Goal: Task Accomplishment & Management: Use online tool/utility

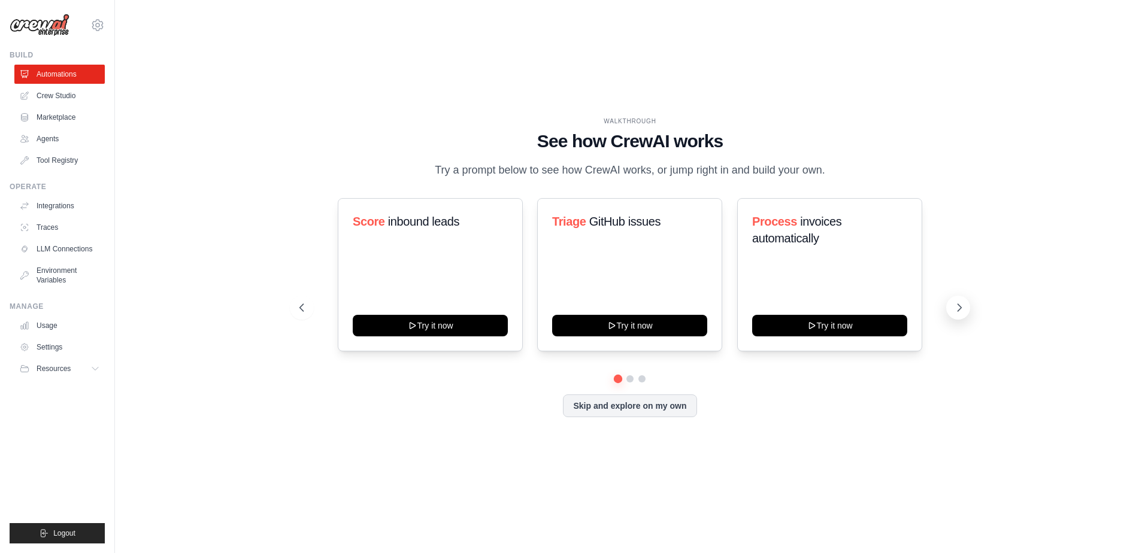
click at [956, 305] on icon at bounding box center [959, 308] width 12 height 12
click at [957, 304] on icon at bounding box center [959, 308] width 12 height 12
click at [956, 307] on icon at bounding box center [959, 308] width 12 height 12
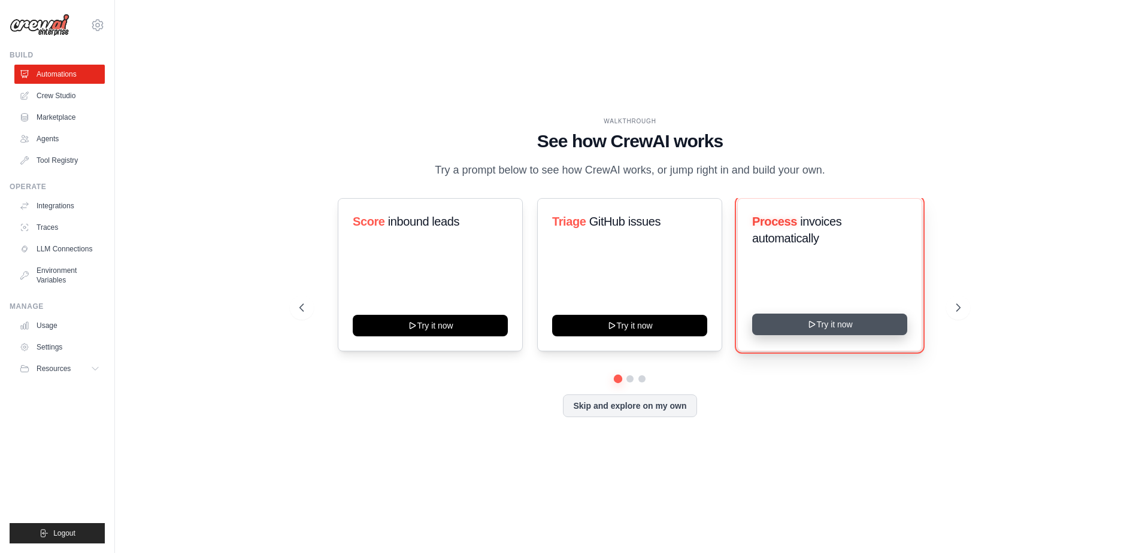
click at [844, 328] on button "Try it now" at bounding box center [829, 325] width 155 height 22
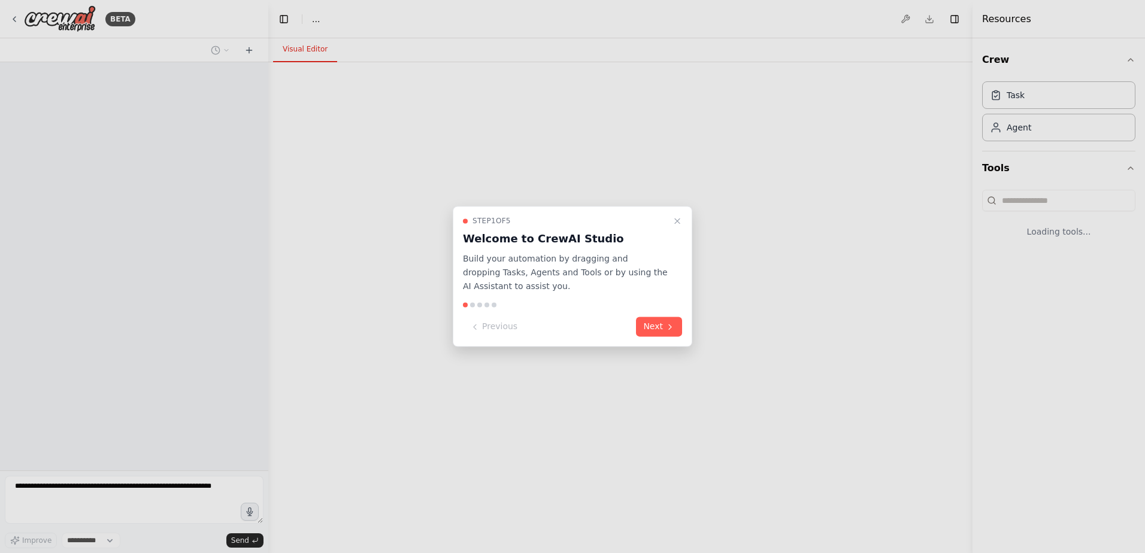
select select "****"
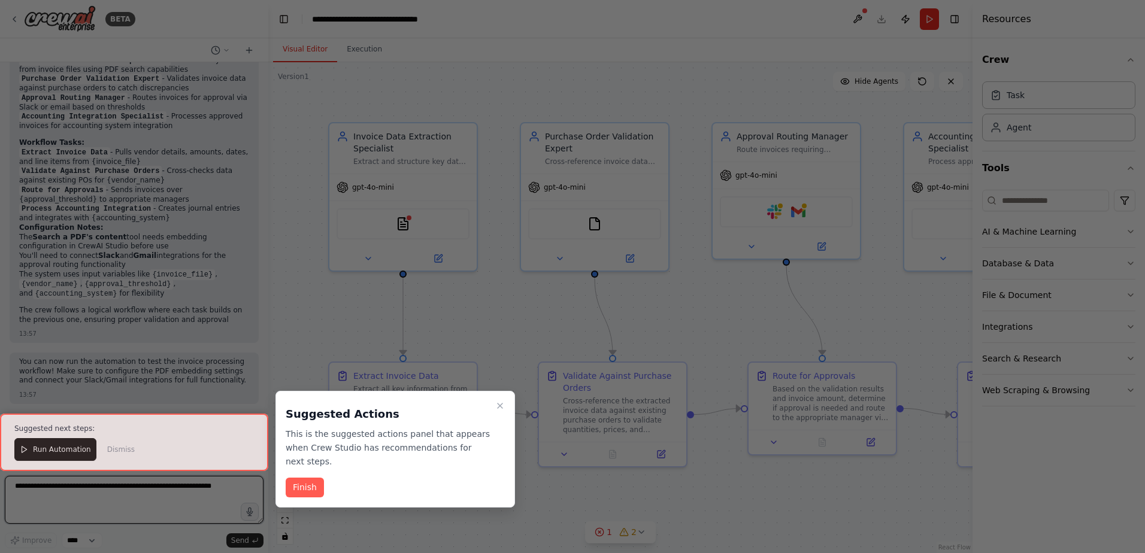
scroll to position [908, 0]
click at [301, 478] on button "Finish" at bounding box center [305, 488] width 38 height 20
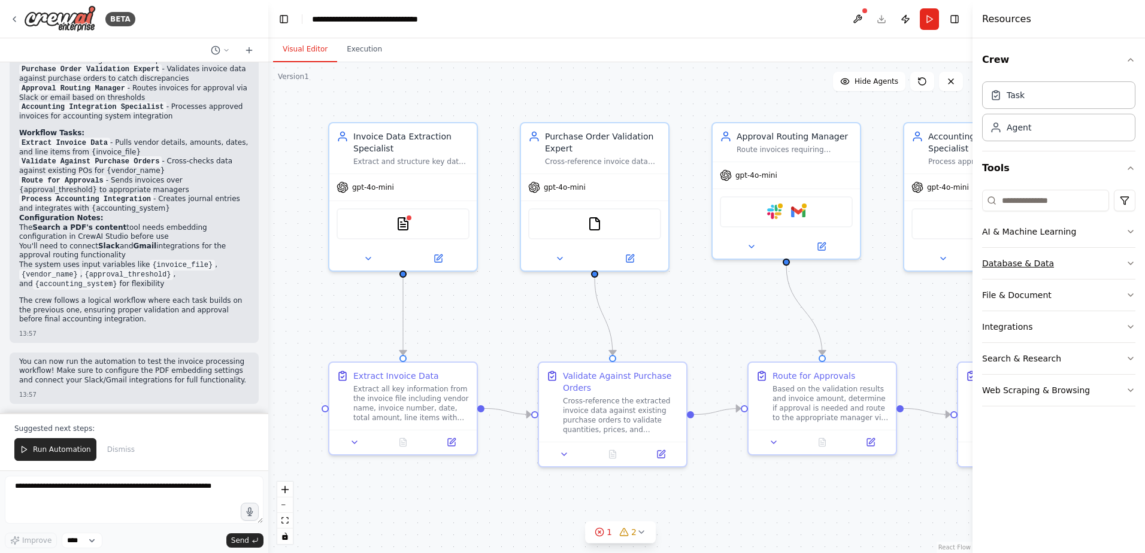
click at [1128, 264] on icon "button" at bounding box center [1131, 264] width 10 height 10
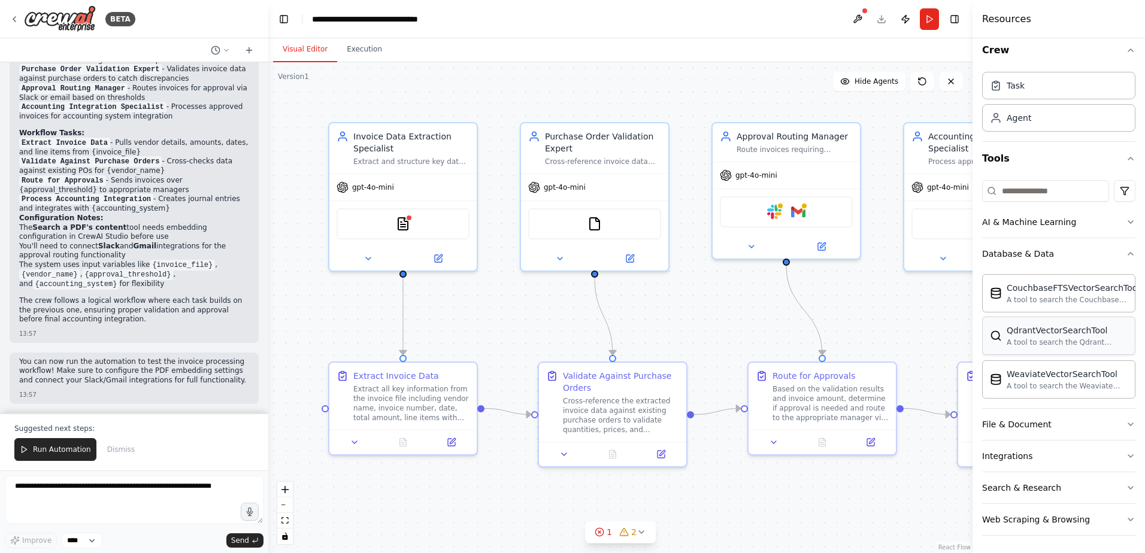
scroll to position [11, 0]
click at [1126, 250] on icon "button" at bounding box center [1131, 252] width 10 height 10
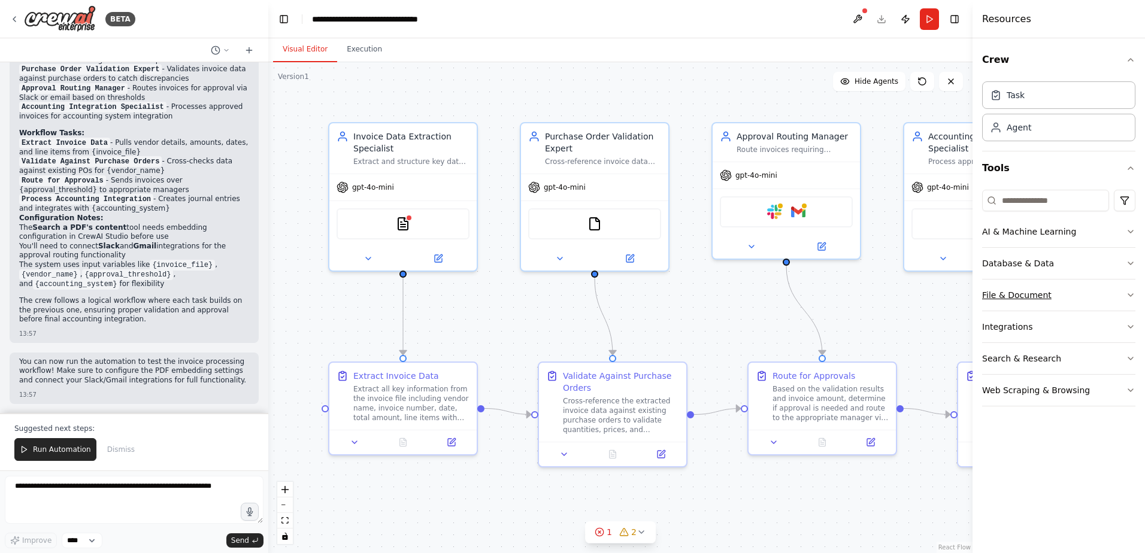
click at [1122, 295] on button "File & Document" at bounding box center [1058, 295] width 153 height 31
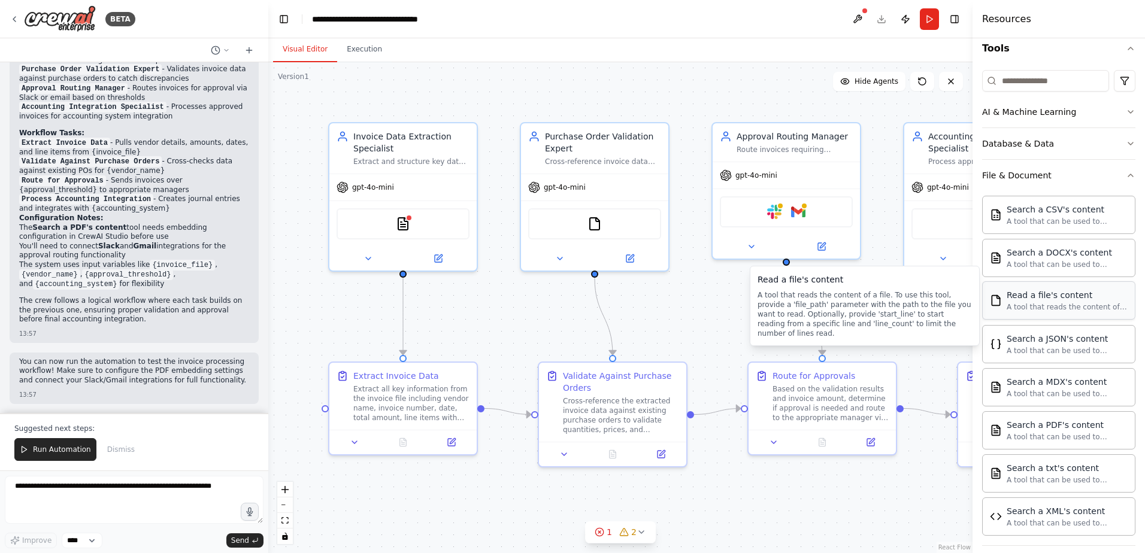
scroll to position [180, 0]
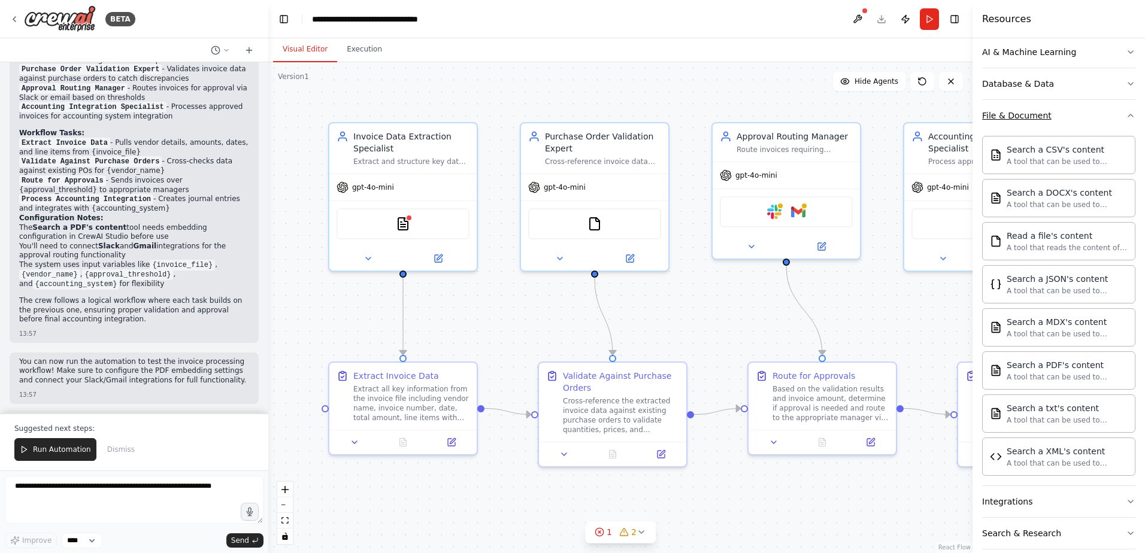
click at [1126, 118] on icon "button" at bounding box center [1131, 116] width 10 height 10
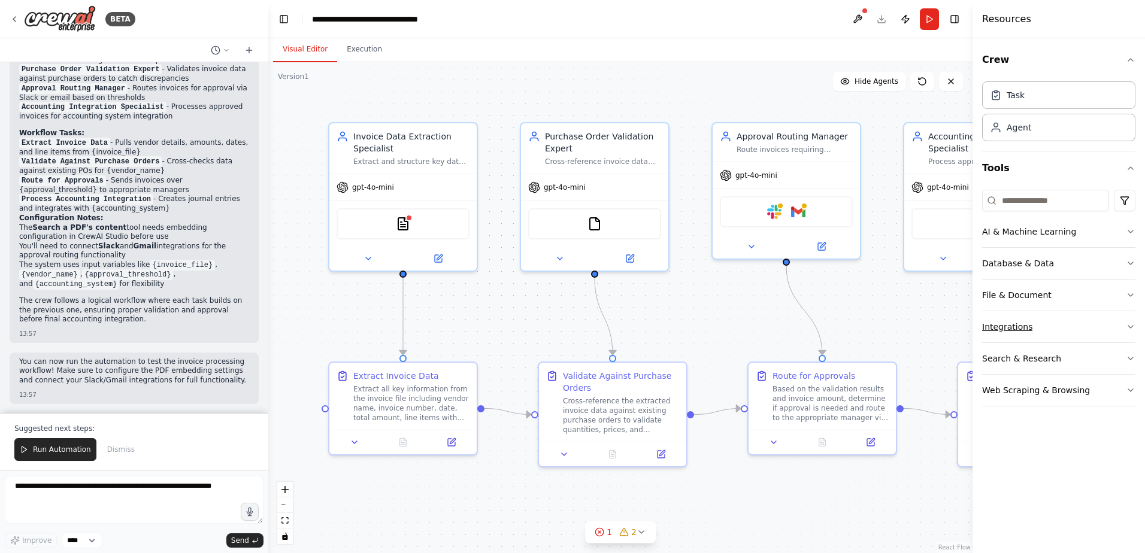
click at [1133, 329] on icon "button" at bounding box center [1131, 327] width 10 height 10
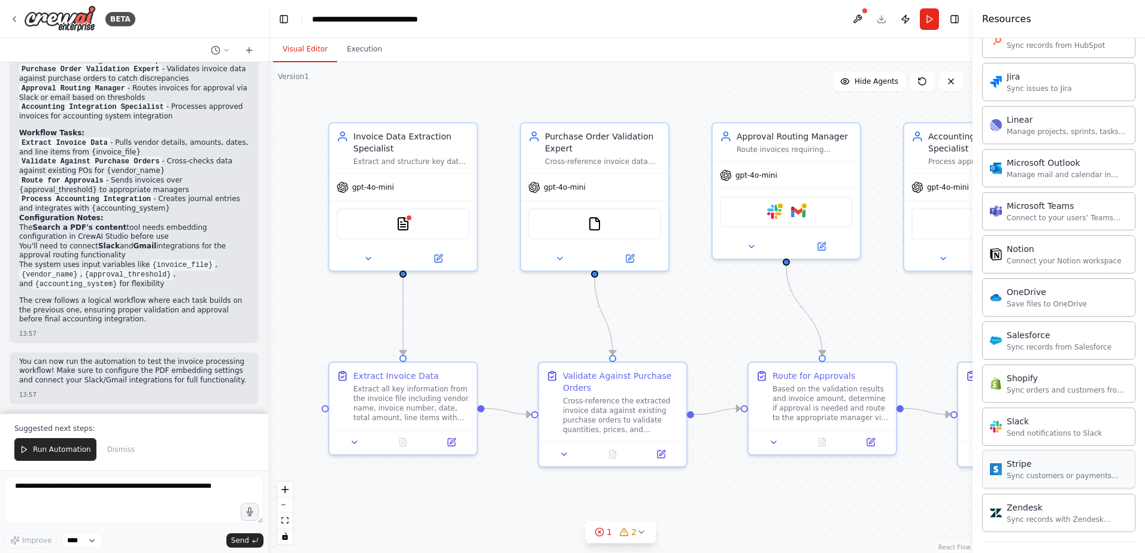
scroll to position [728, 0]
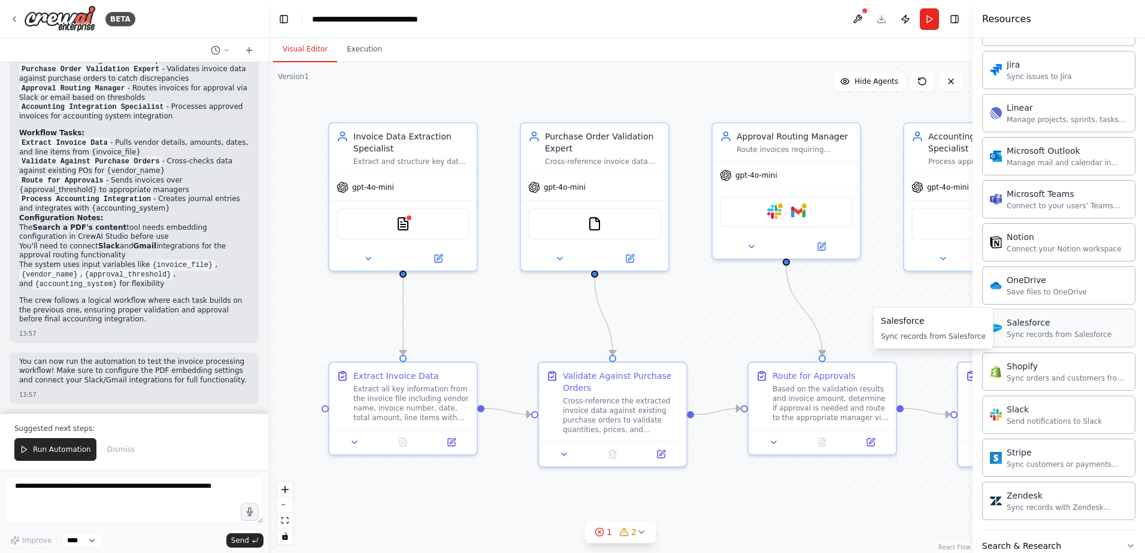
click at [1034, 328] on div "Salesforce" at bounding box center [1059, 323] width 105 height 12
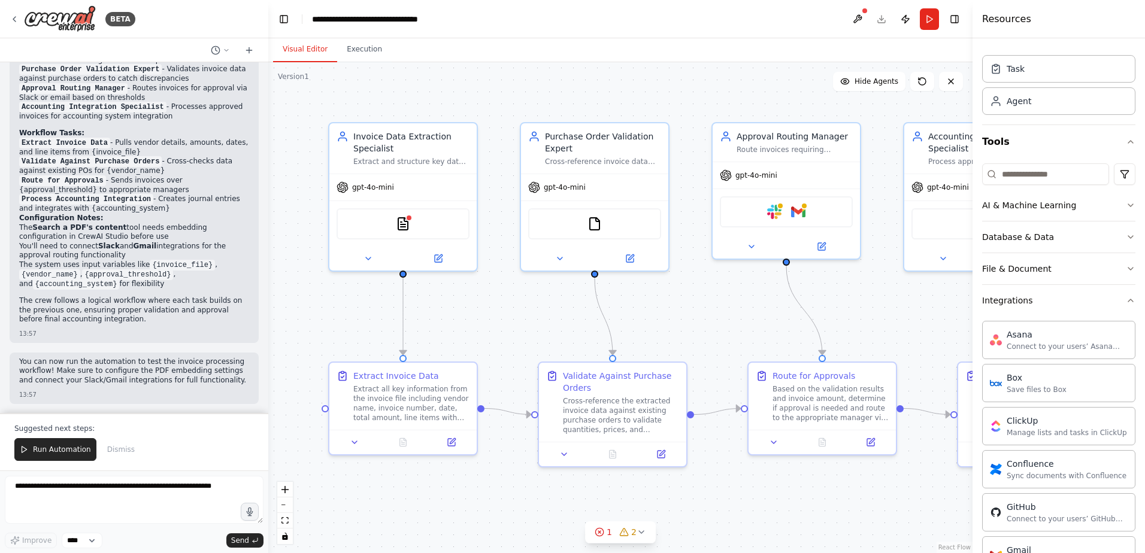
scroll to position [9, 0]
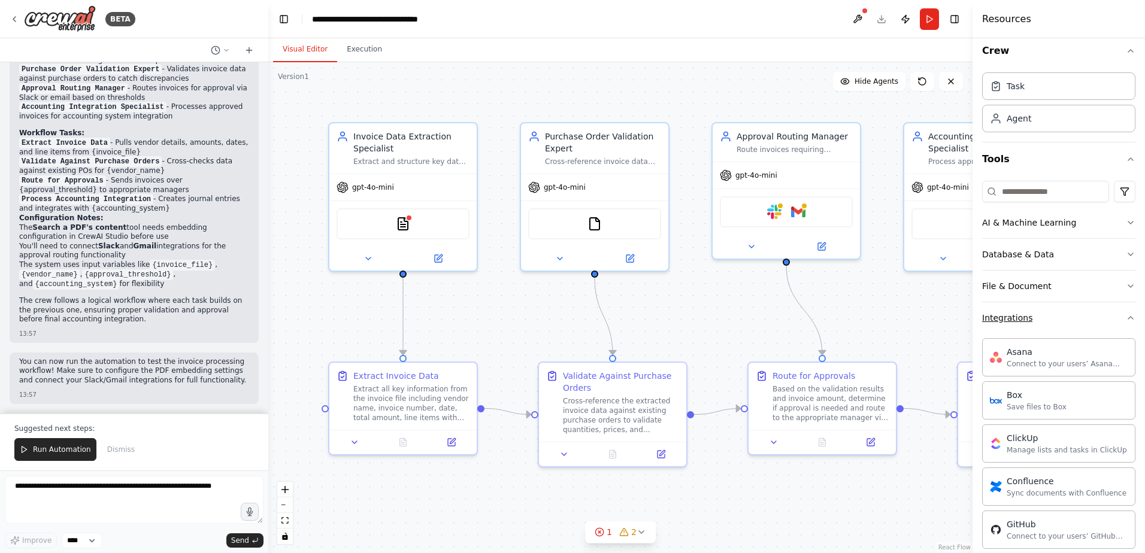
click at [1126, 319] on icon "button" at bounding box center [1131, 318] width 10 height 10
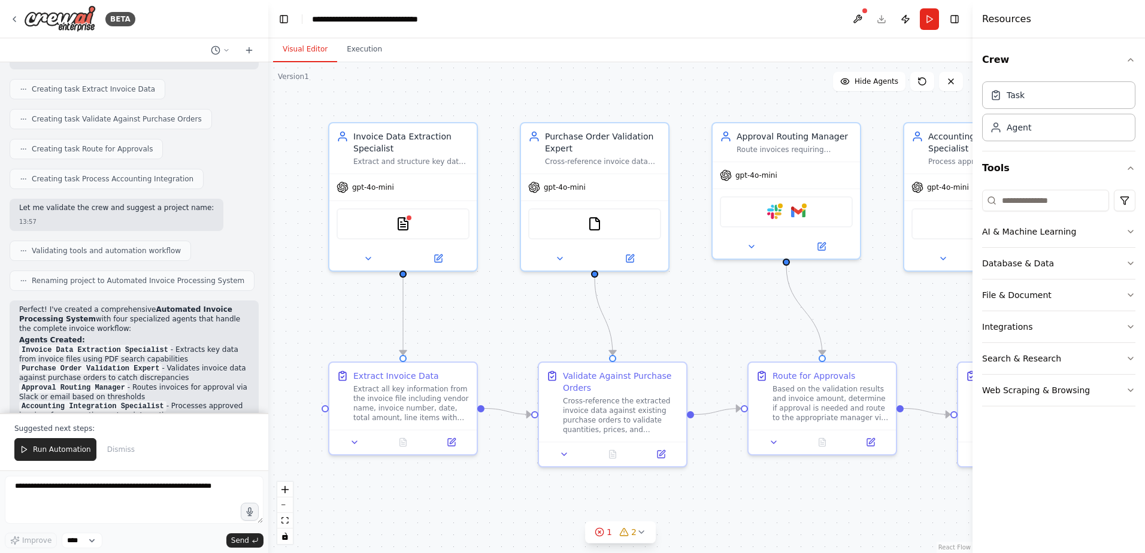
scroll to position [668, 0]
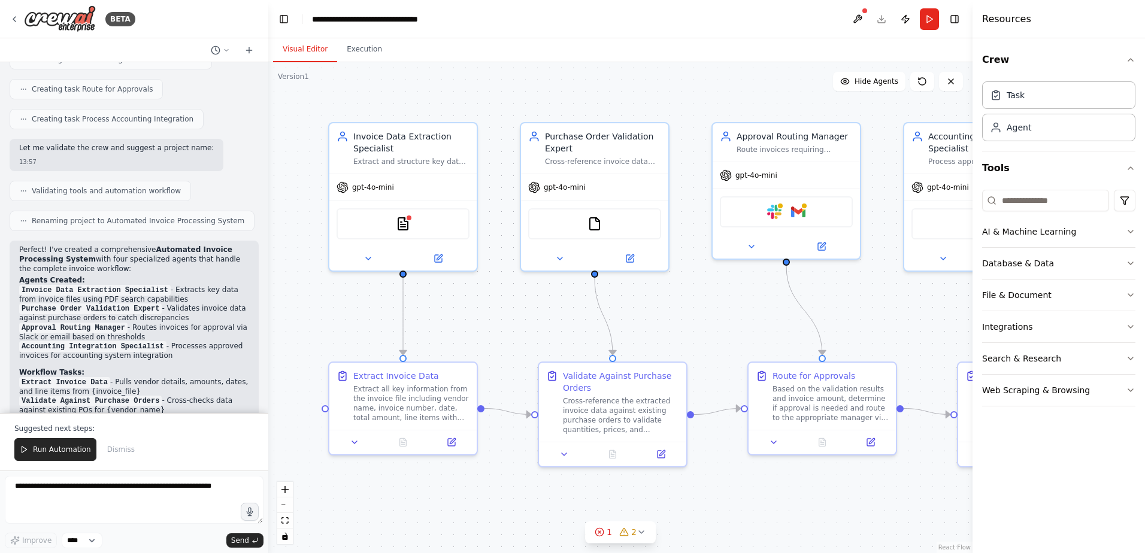
click at [147, 292] on code "Invoice Data Extraction Specialist" at bounding box center [95, 290] width 152 height 11
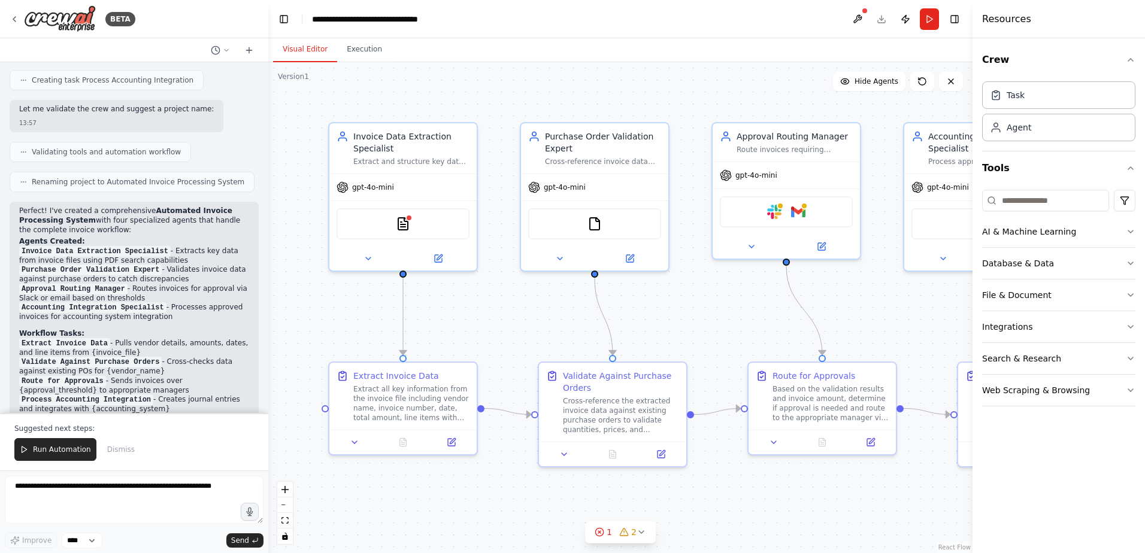
scroll to position [728, 0]
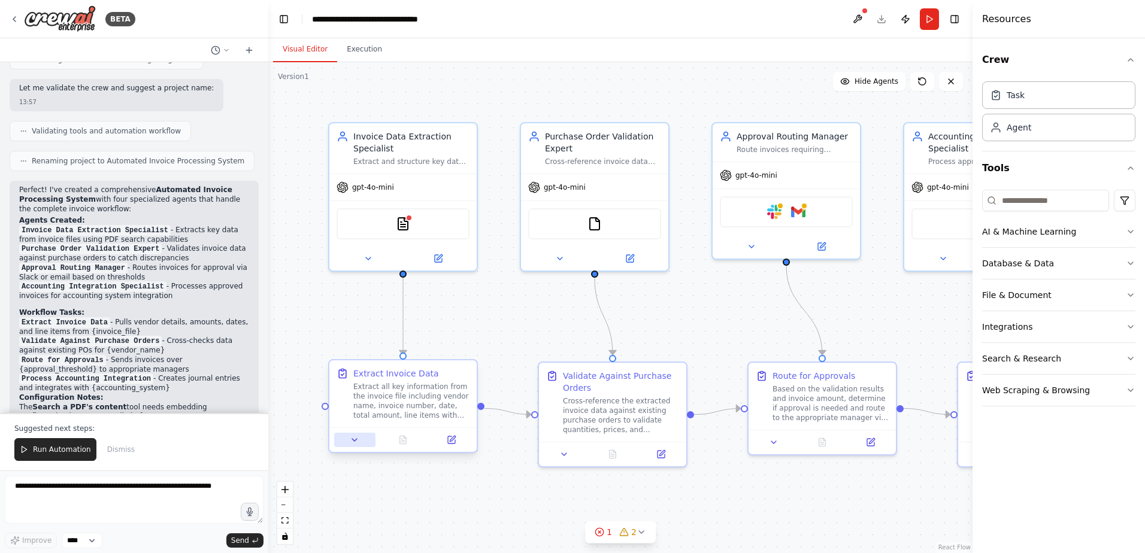
click at [358, 440] on icon at bounding box center [355, 440] width 10 height 10
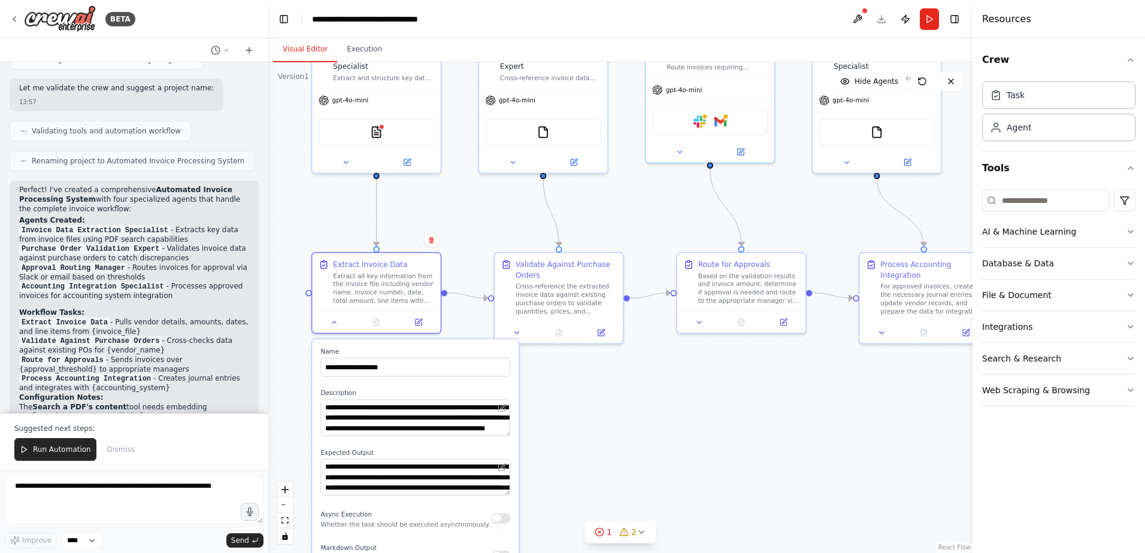
drag, startPoint x: 693, startPoint y: 347, endPoint x: 675, endPoint y: 226, distance: 122.4
click at [675, 226] on div ".deletable-edge-delete-btn { width: 20px; height: 20px; border: 0px solid #ffff…" at bounding box center [620, 307] width 704 height 491
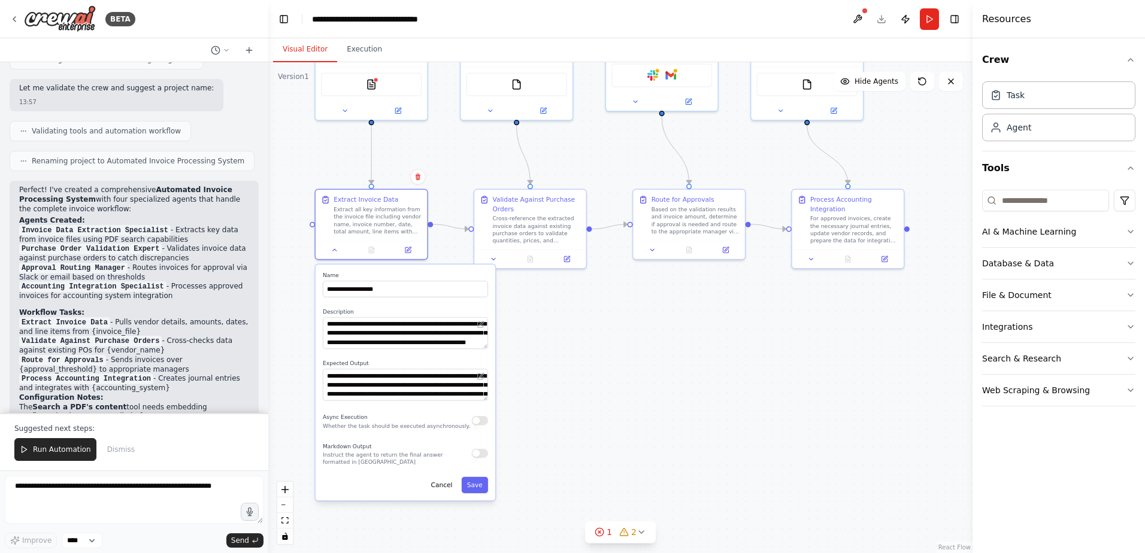
drag, startPoint x: 606, startPoint y: 444, endPoint x: 590, endPoint y: 359, distance: 86.6
click at [590, 359] on div ".deletable-edge-delete-btn { width: 20px; height: 20px; border: 0px solid #ffff…" at bounding box center [620, 307] width 704 height 491
click at [408, 250] on icon at bounding box center [407, 248] width 5 height 5
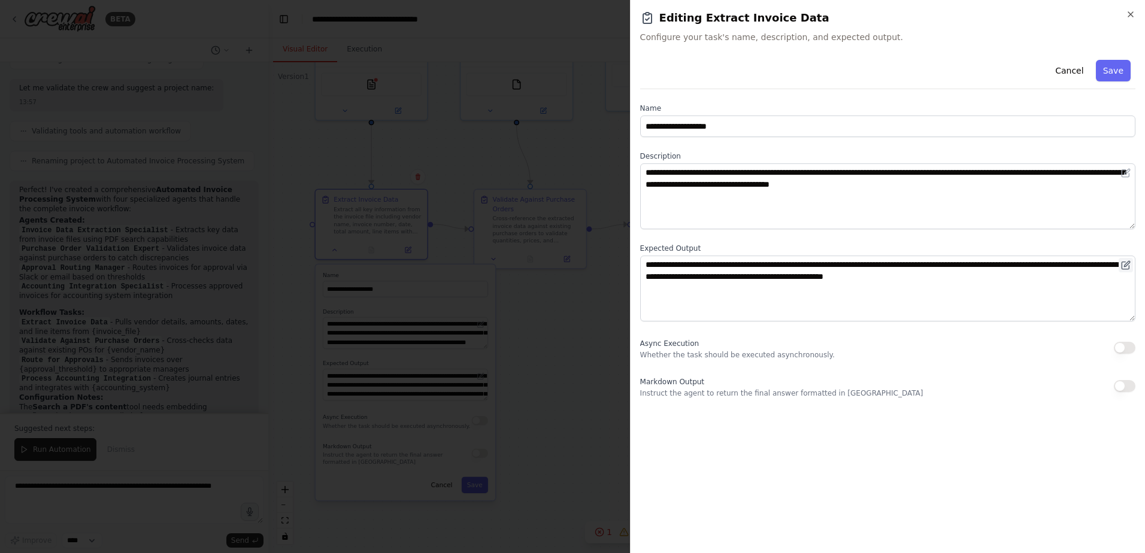
click at [1128, 268] on icon at bounding box center [1126, 266] width 10 height 10
click at [1077, 70] on button "Cancel" at bounding box center [1069, 71] width 43 height 22
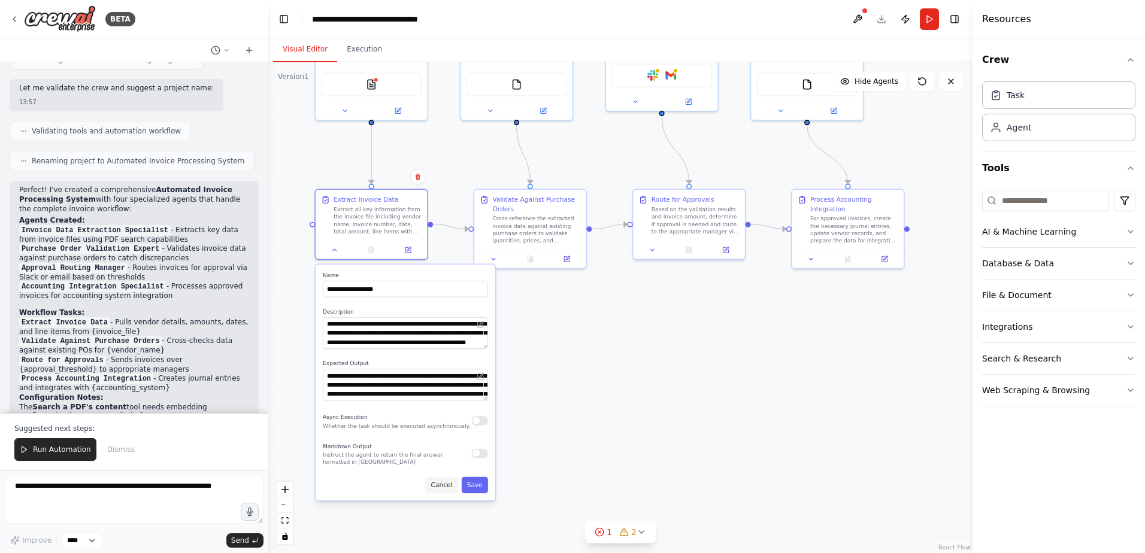
click at [447, 489] on button "Cancel" at bounding box center [441, 485] width 32 height 16
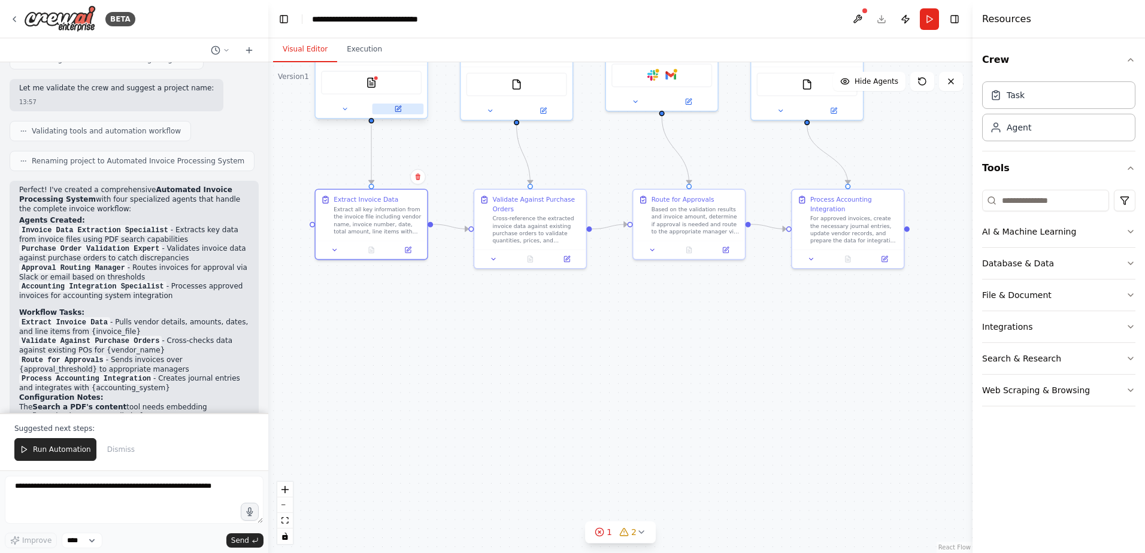
click at [398, 107] on icon at bounding box center [397, 108] width 7 height 7
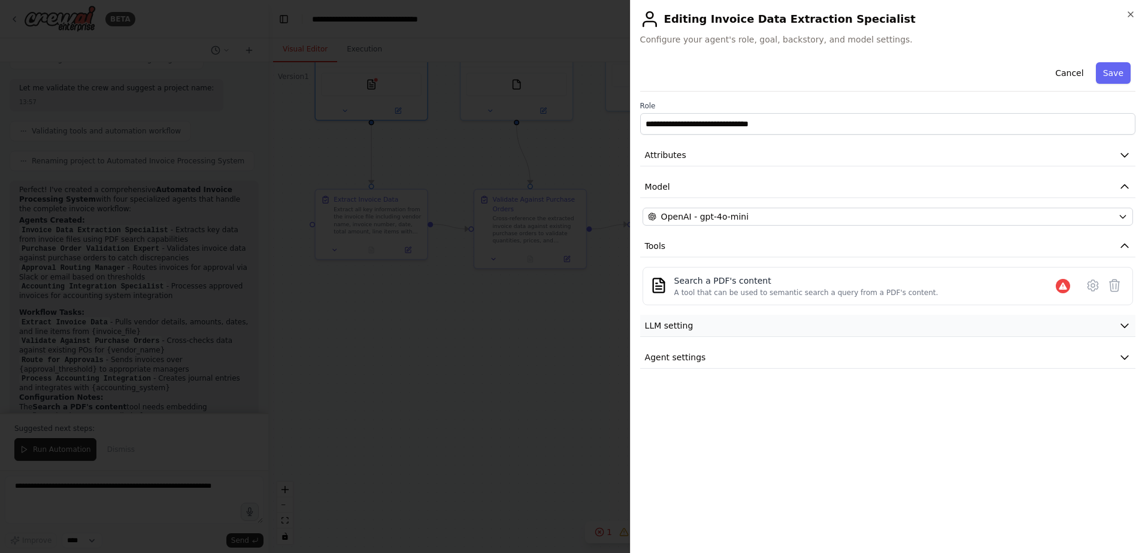
click at [1125, 326] on icon "button" at bounding box center [1125, 326] width 12 height 12
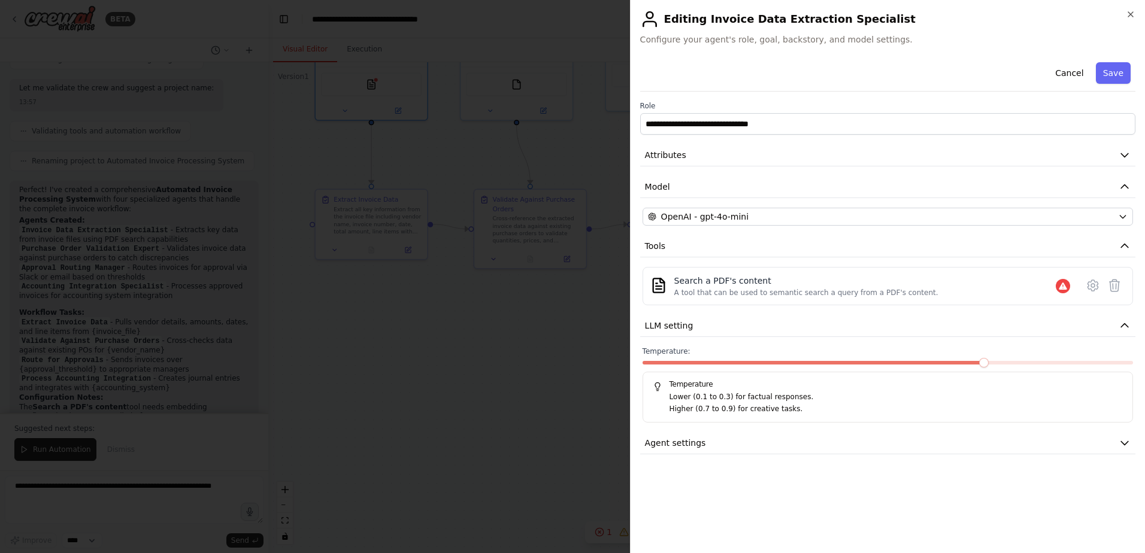
click at [974, 397] on p "Lower (0.1 to 0.3) for factual responses." at bounding box center [896, 398] width 453 height 12
click at [1122, 437] on icon "button" at bounding box center [1125, 443] width 12 height 12
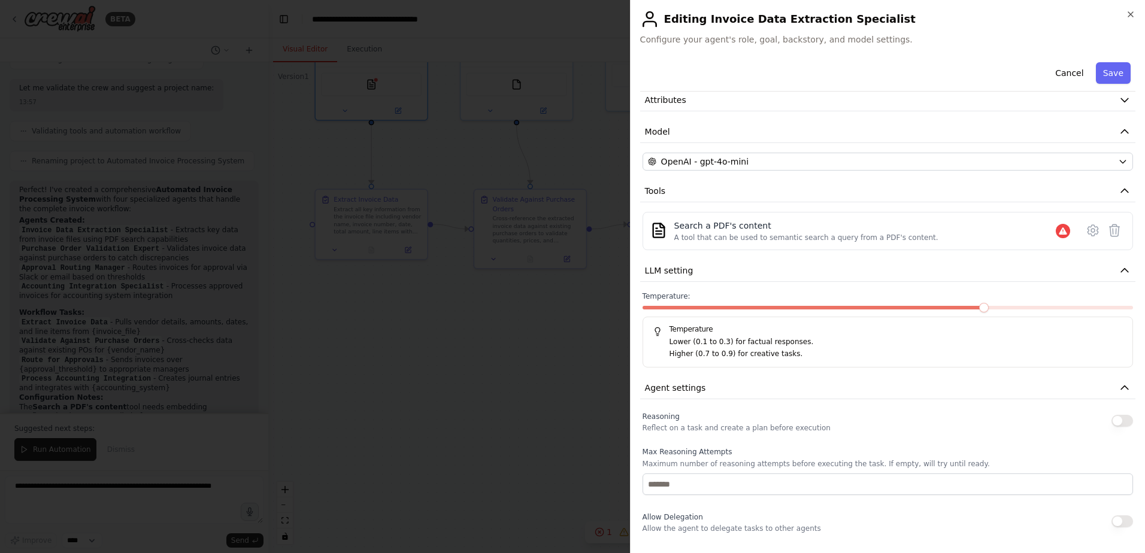
scroll to position [0, 0]
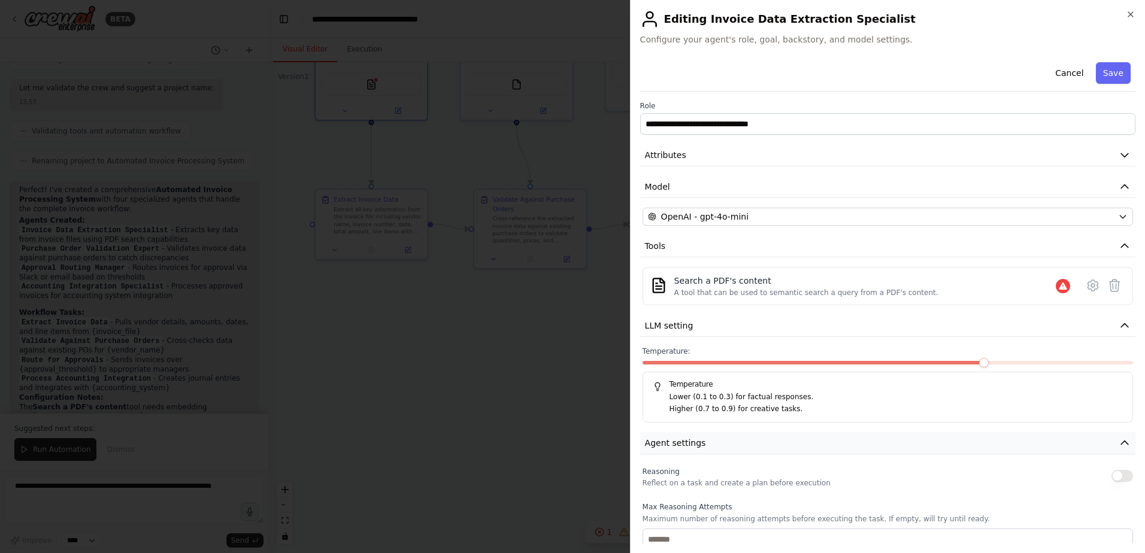
click at [1119, 447] on icon "button" at bounding box center [1125, 443] width 12 height 12
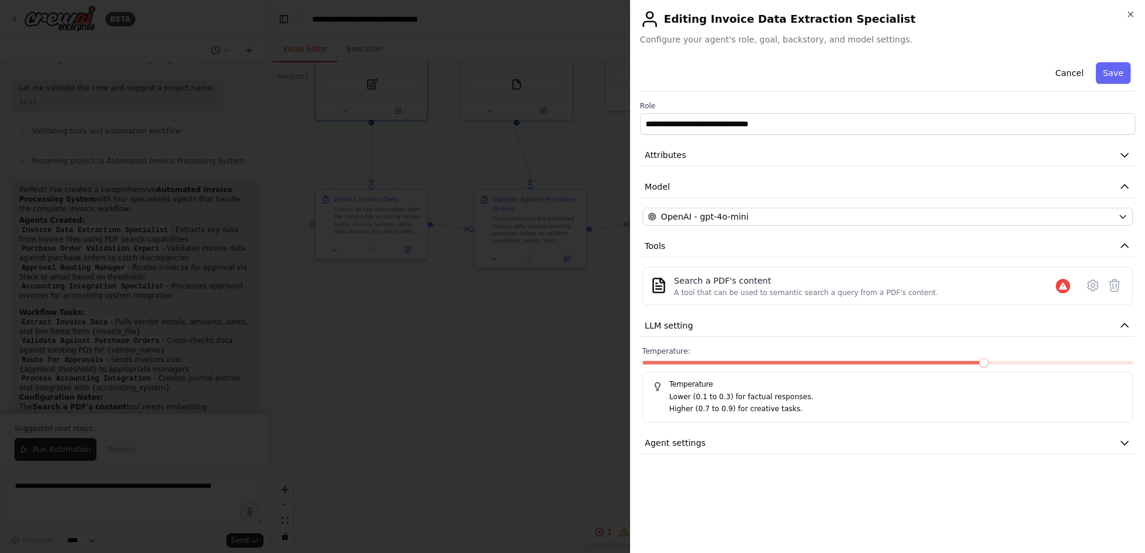
click at [920, 362] on span at bounding box center [815, 363] width 344 height 4
click at [724, 364] on span at bounding box center [790, 363] width 295 height 4
click at [676, 363] on span at bounding box center [667, 363] width 49 height 4
click at [778, 442] on button "Agent settings" at bounding box center [887, 443] width 495 height 22
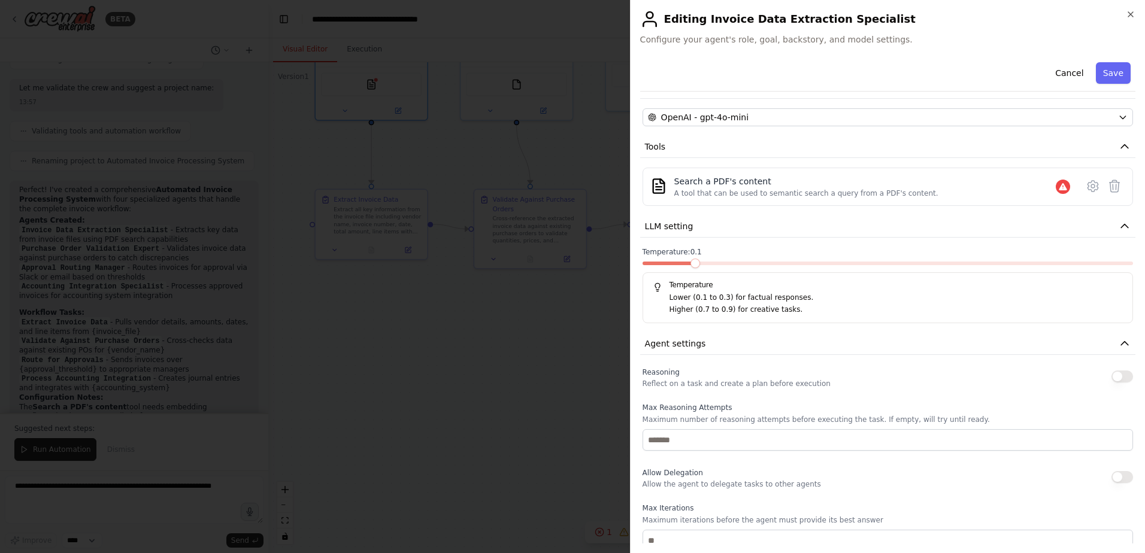
scroll to position [120, 0]
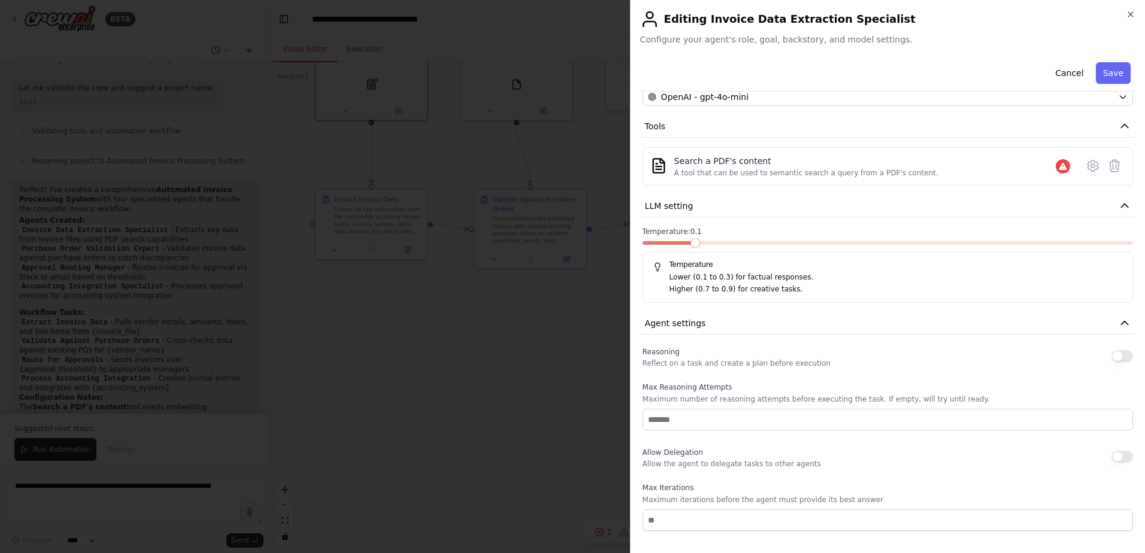
click at [1117, 358] on button "button" at bounding box center [1122, 356] width 22 height 12
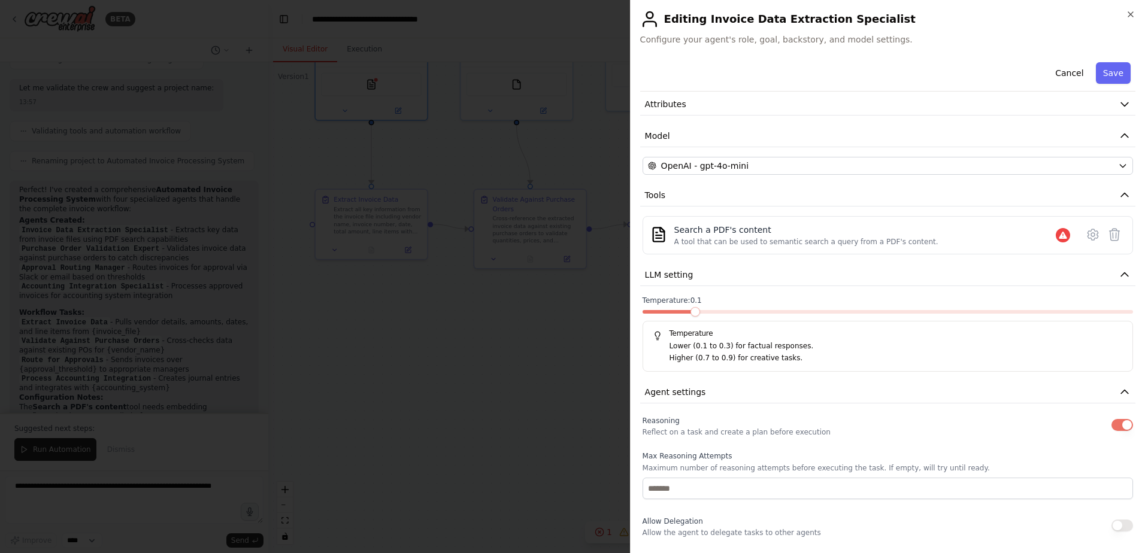
scroll to position [0, 0]
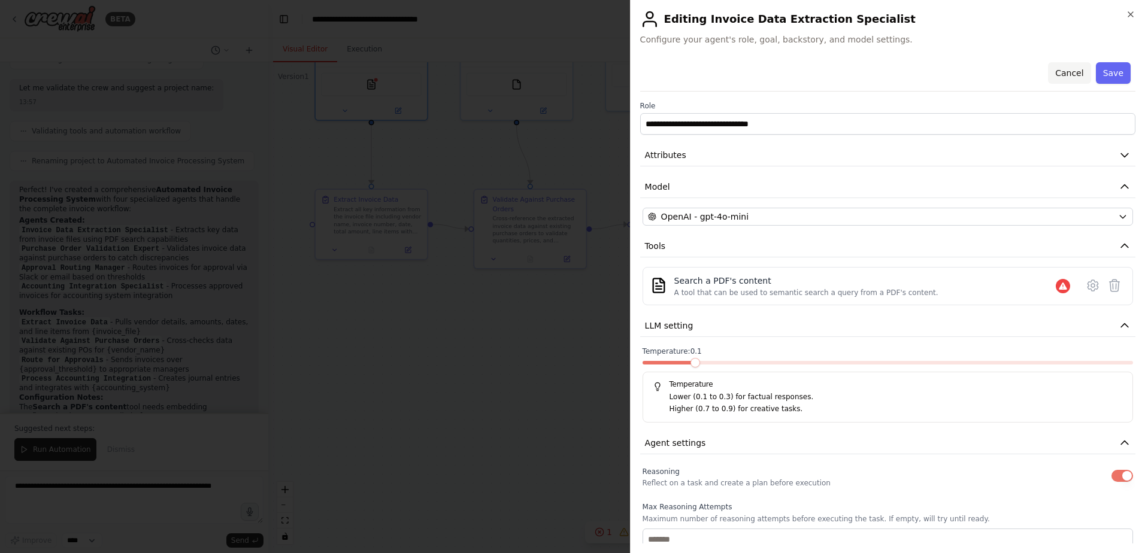
click at [1071, 77] on button "Cancel" at bounding box center [1069, 73] width 43 height 22
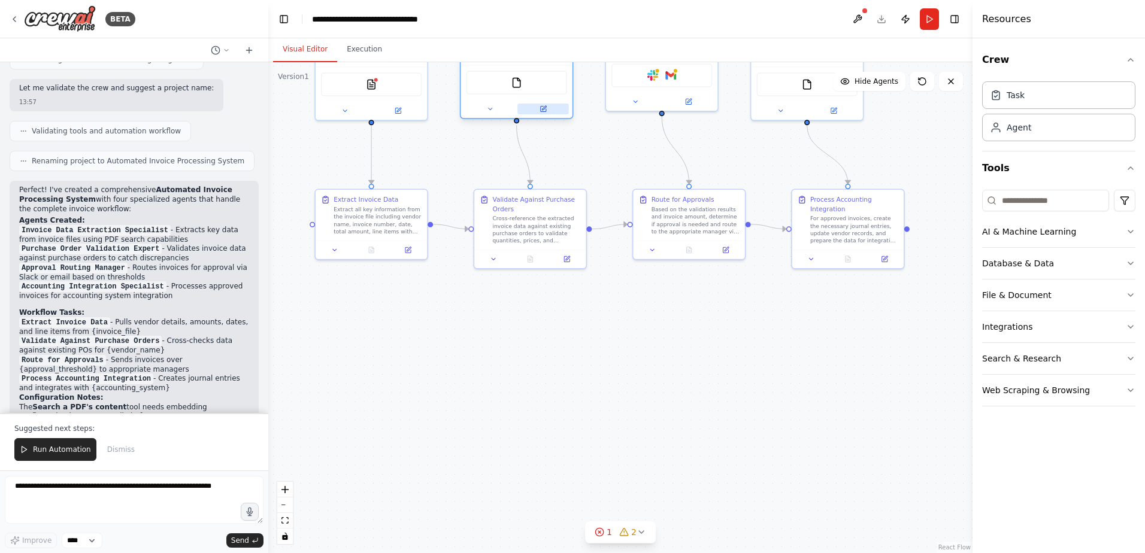
click at [541, 108] on icon at bounding box center [542, 108] width 5 height 5
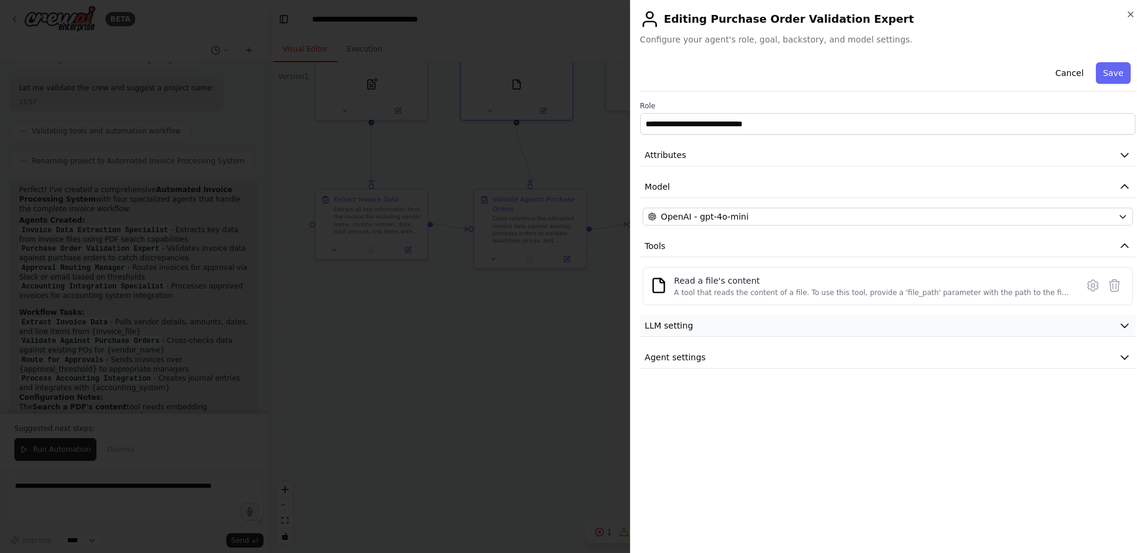
click at [1062, 327] on button "LLM setting" at bounding box center [887, 326] width 495 height 22
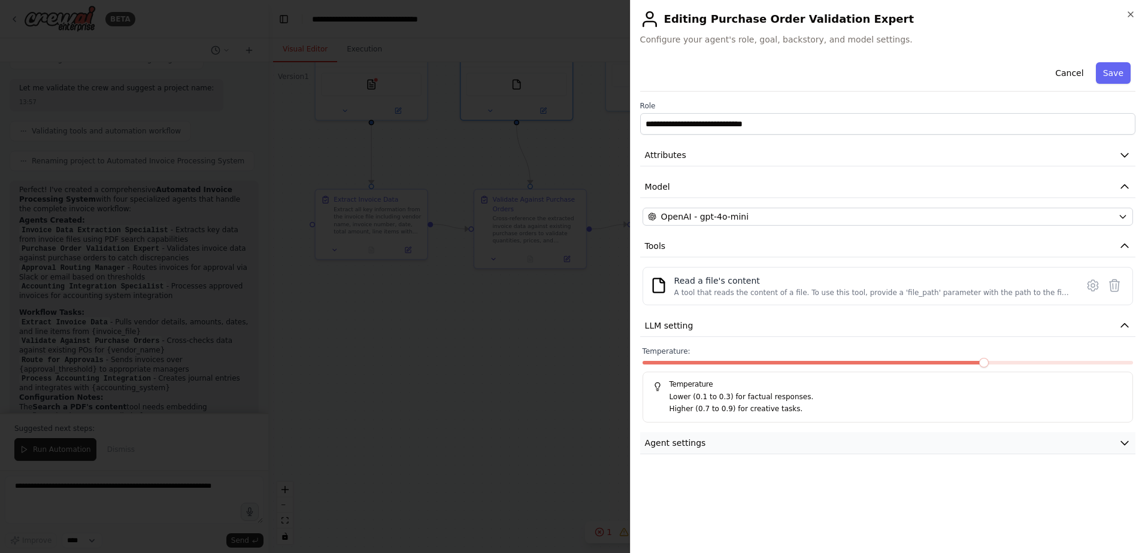
click at [1042, 437] on button "Agent settings" at bounding box center [887, 443] width 495 height 22
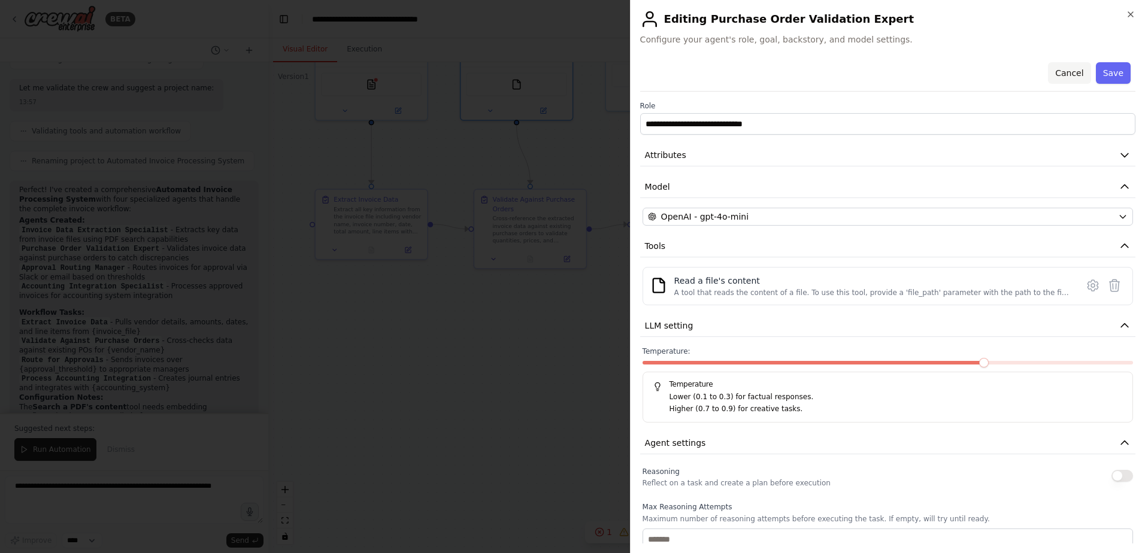
click at [1049, 73] on button "Cancel" at bounding box center [1069, 73] width 43 height 22
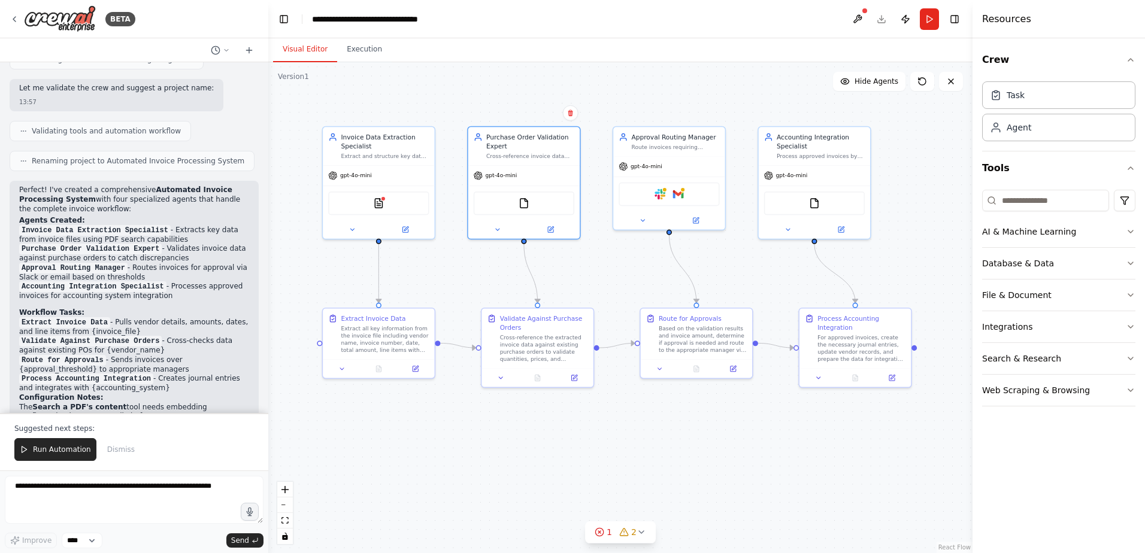
drag, startPoint x: 637, startPoint y: 314, endPoint x: 640, endPoint y: 434, distance: 119.8
click at [640, 434] on div ".deletable-edge-delete-btn { width: 20px; height: 20px; border: 0px solid #ffff…" at bounding box center [620, 307] width 704 height 491
click at [696, 219] on icon at bounding box center [697, 218] width 4 height 4
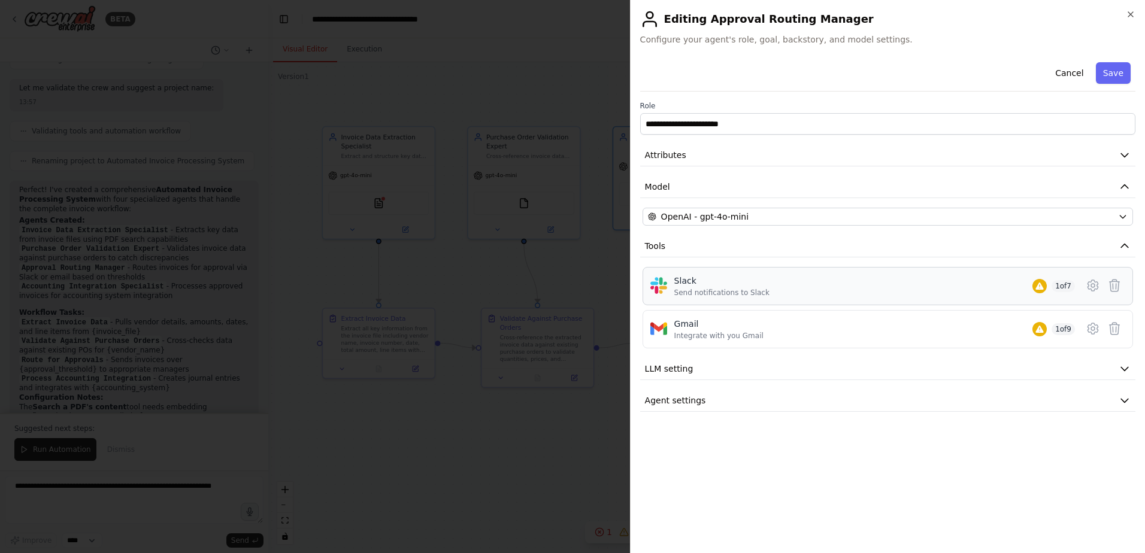
click at [833, 290] on div "Slack Send notifications to Slack 1 of 7" at bounding box center [874, 286] width 401 height 23
click at [1018, 371] on button "LLM setting" at bounding box center [887, 369] width 495 height 22
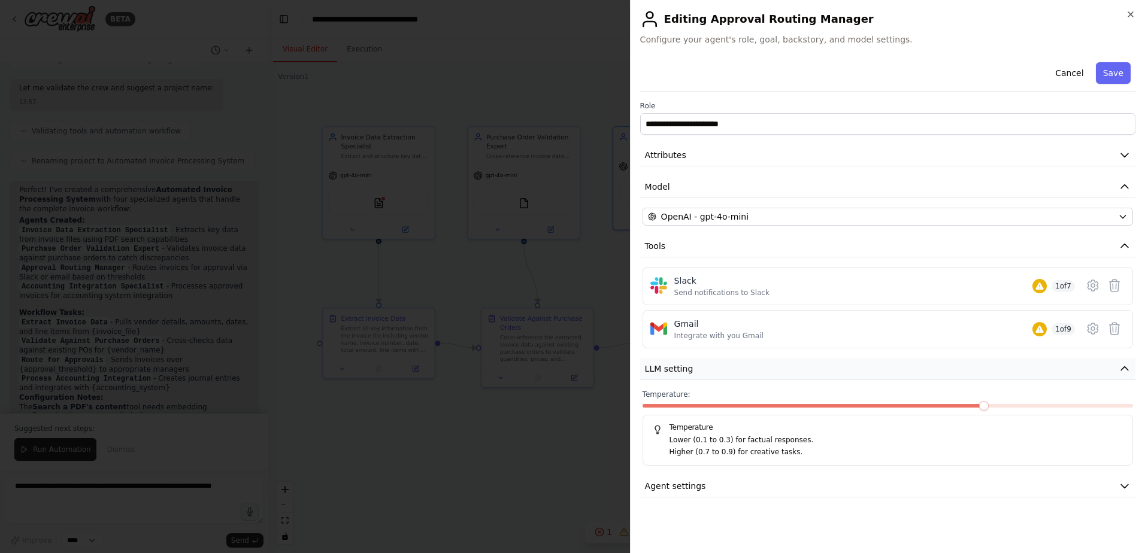
click at [1018, 371] on button "LLM setting" at bounding box center [887, 369] width 495 height 22
click at [970, 408] on button "Agent settings" at bounding box center [887, 401] width 495 height 22
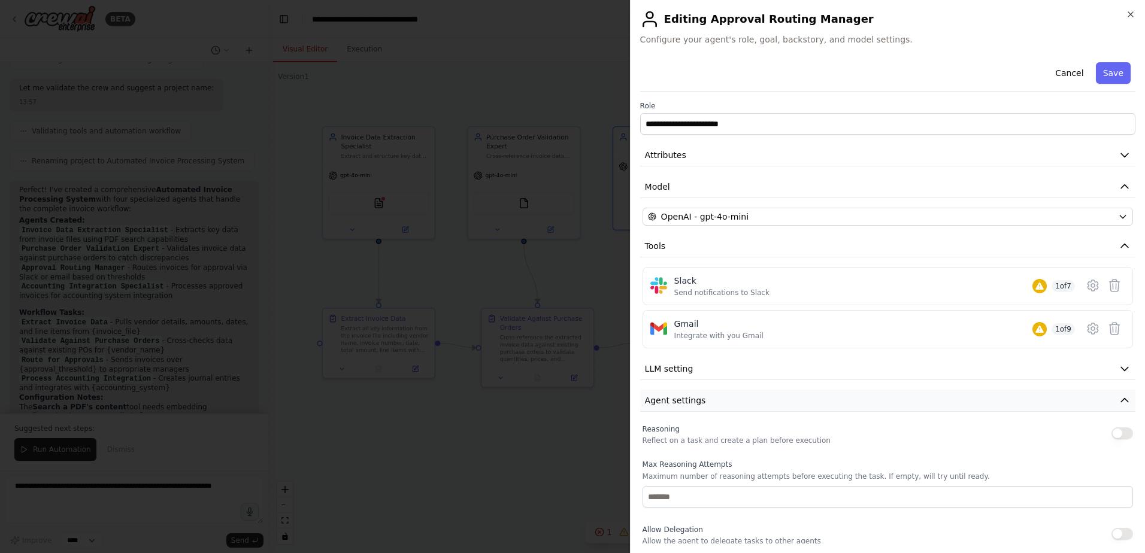
click at [970, 408] on button "Agent settings" at bounding box center [887, 401] width 495 height 22
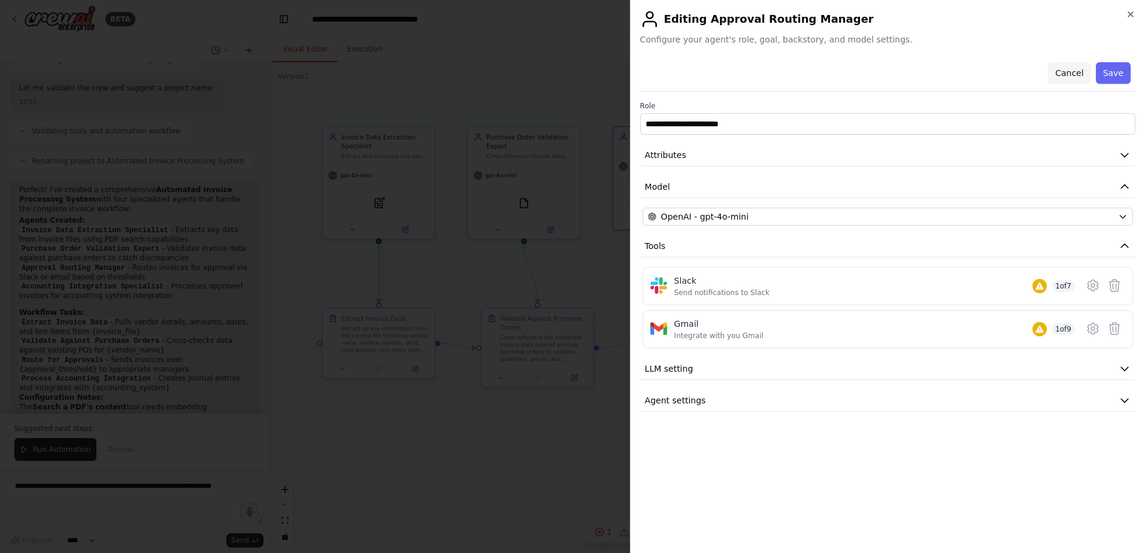
click at [1077, 77] on button "Cancel" at bounding box center [1069, 73] width 43 height 22
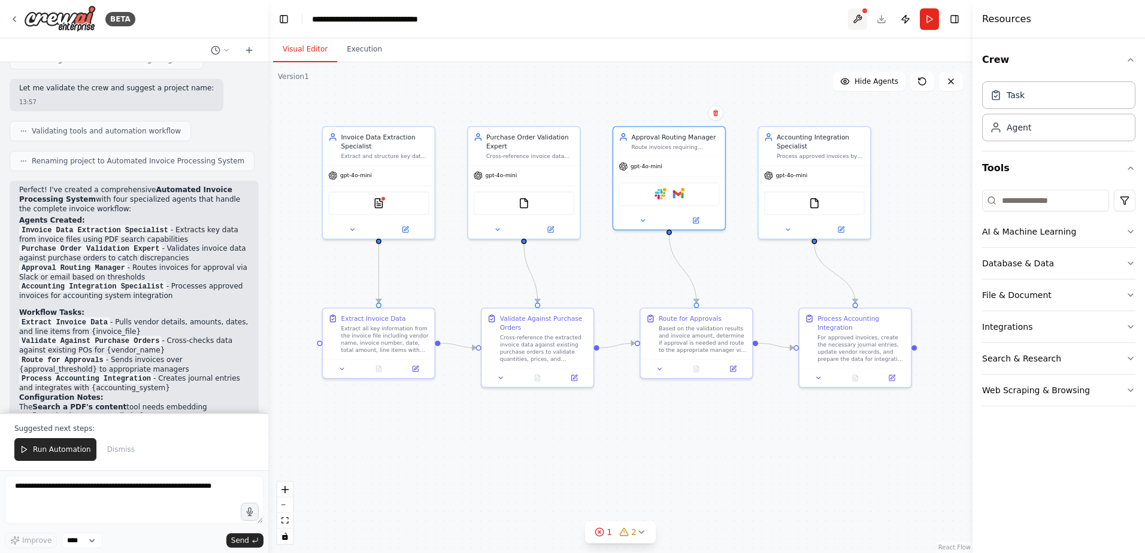
click at [854, 16] on button at bounding box center [857, 19] width 19 height 22
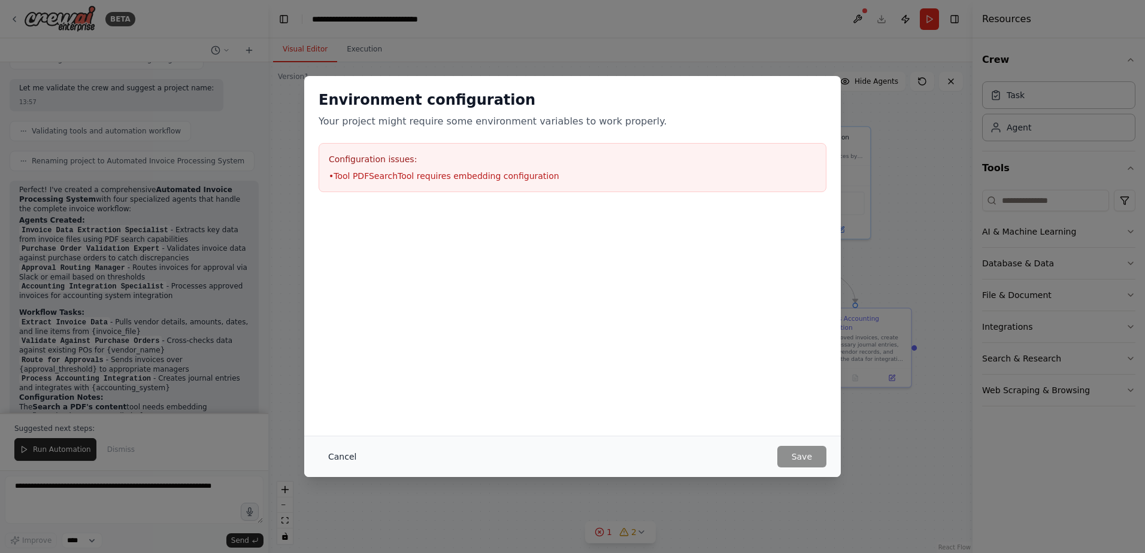
click at [334, 457] on button "Cancel" at bounding box center [342, 457] width 47 height 22
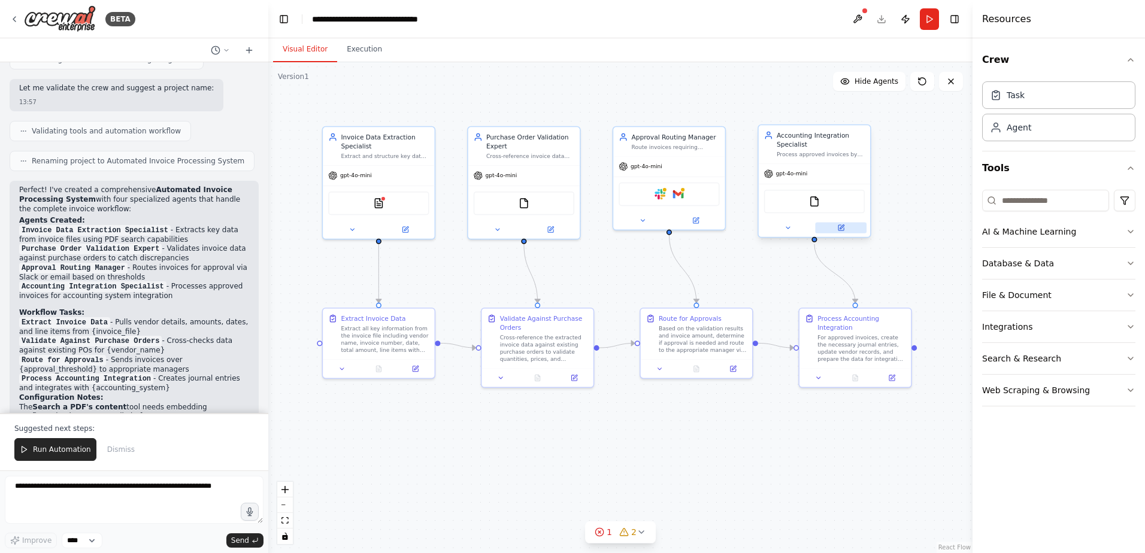
click at [841, 226] on icon at bounding box center [842, 227] width 4 height 4
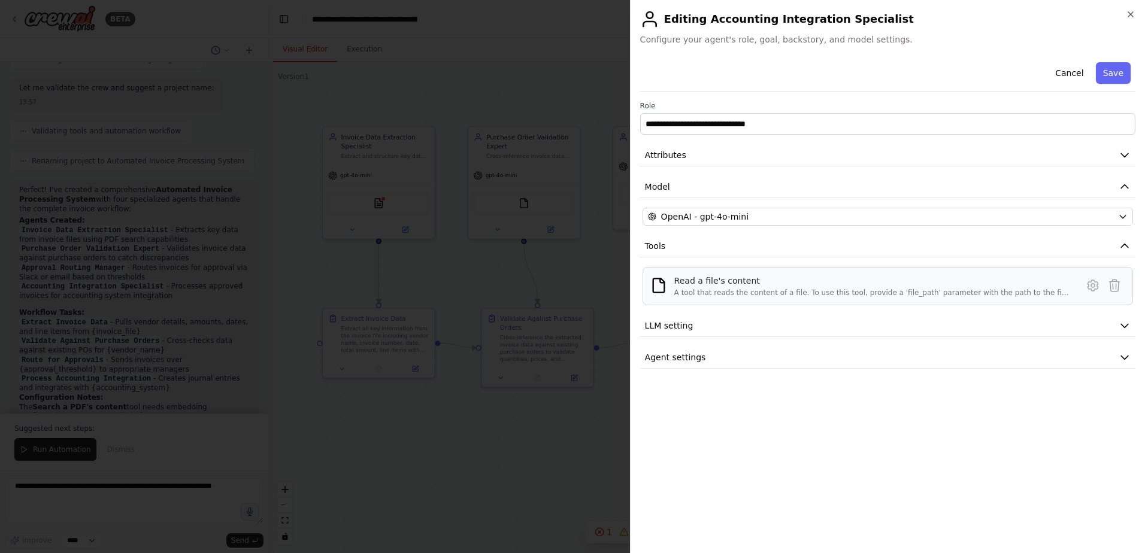
click at [828, 295] on div "A tool that reads the content of a file. To use this tool, provide a 'file_path…" at bounding box center [872, 293] width 396 height 10
click at [1094, 284] on icon at bounding box center [1093, 285] width 14 height 14
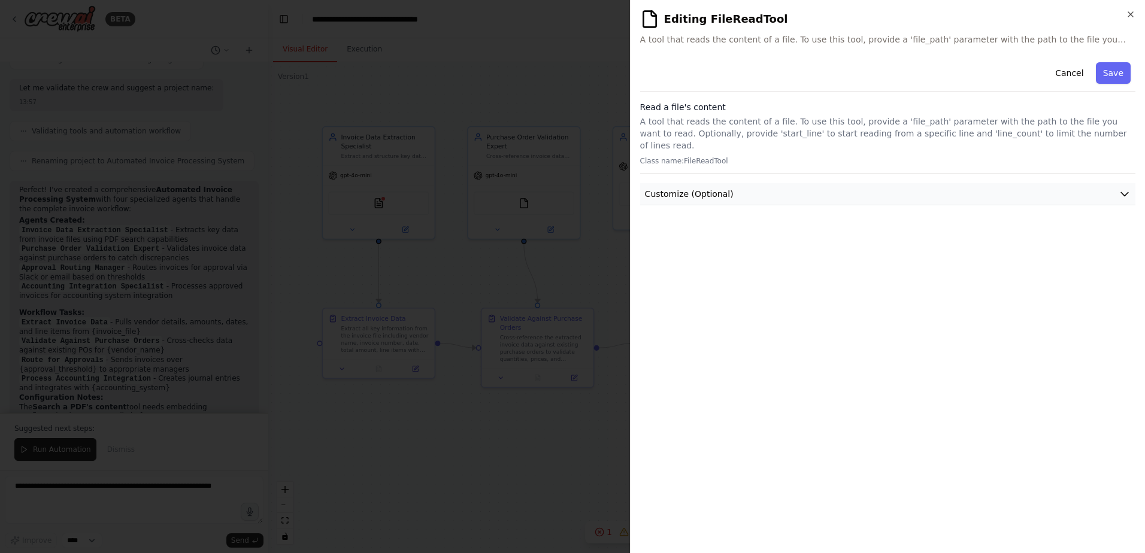
click at [1120, 188] on icon "button" at bounding box center [1125, 194] width 12 height 12
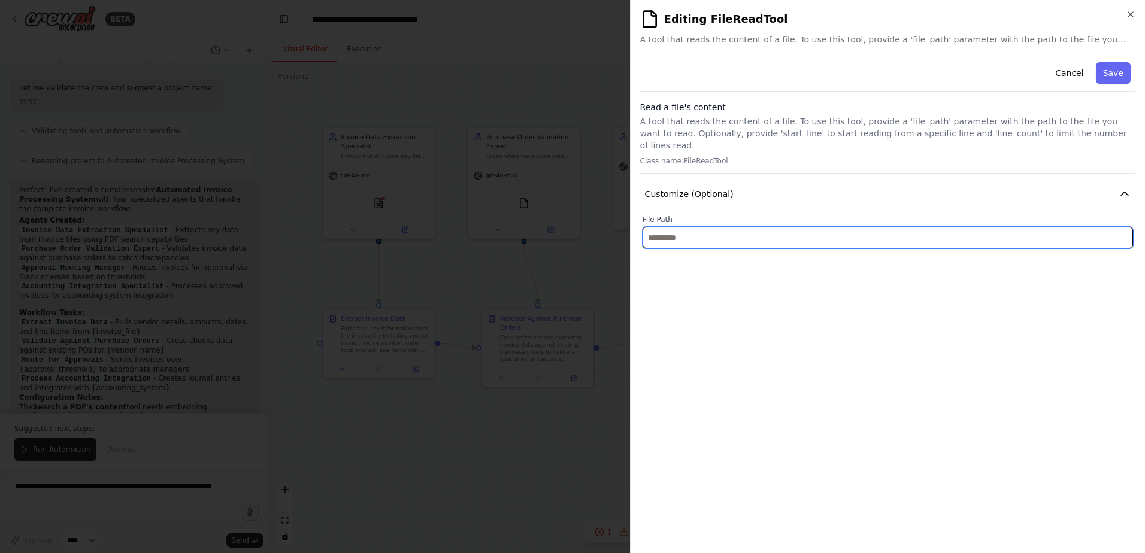
click at [1018, 227] on input "text" at bounding box center [888, 238] width 490 height 22
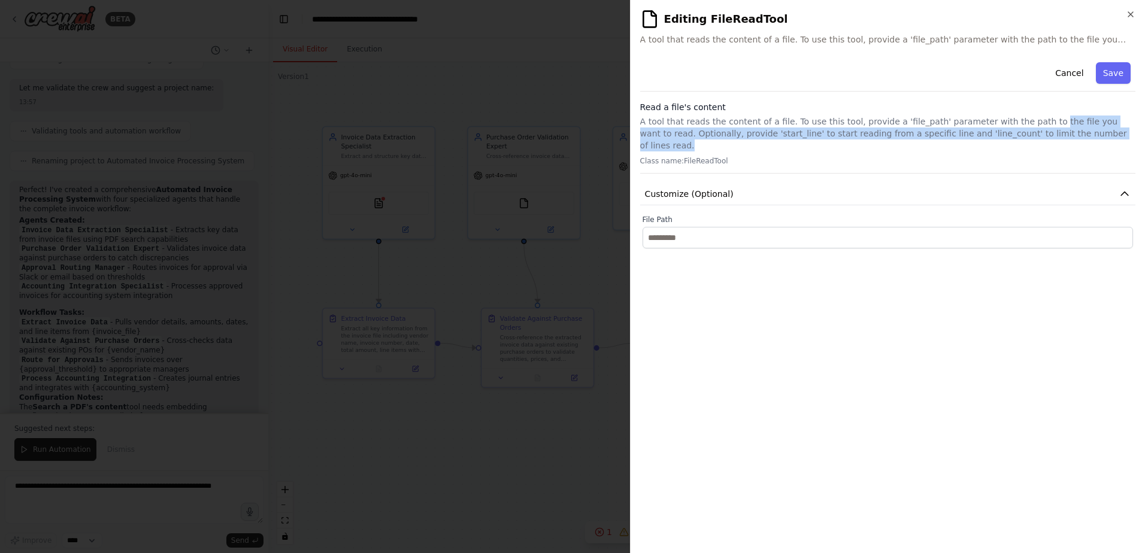
drag, startPoint x: 1065, startPoint y: 136, endPoint x: 1017, endPoint y: 119, distance: 51.0
click at [1017, 119] on p "A tool that reads the content of a file. To use this tool, provide a 'file_path…" at bounding box center [887, 134] width 495 height 36
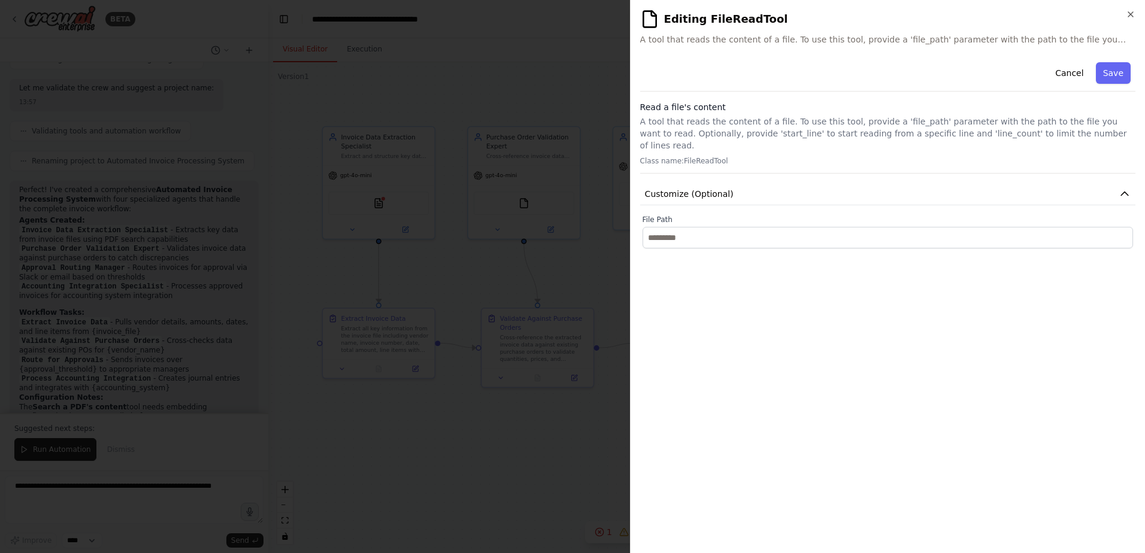
click at [925, 266] on div "**********" at bounding box center [887, 300] width 495 height 486
click at [1073, 70] on button "Cancel" at bounding box center [1069, 73] width 43 height 22
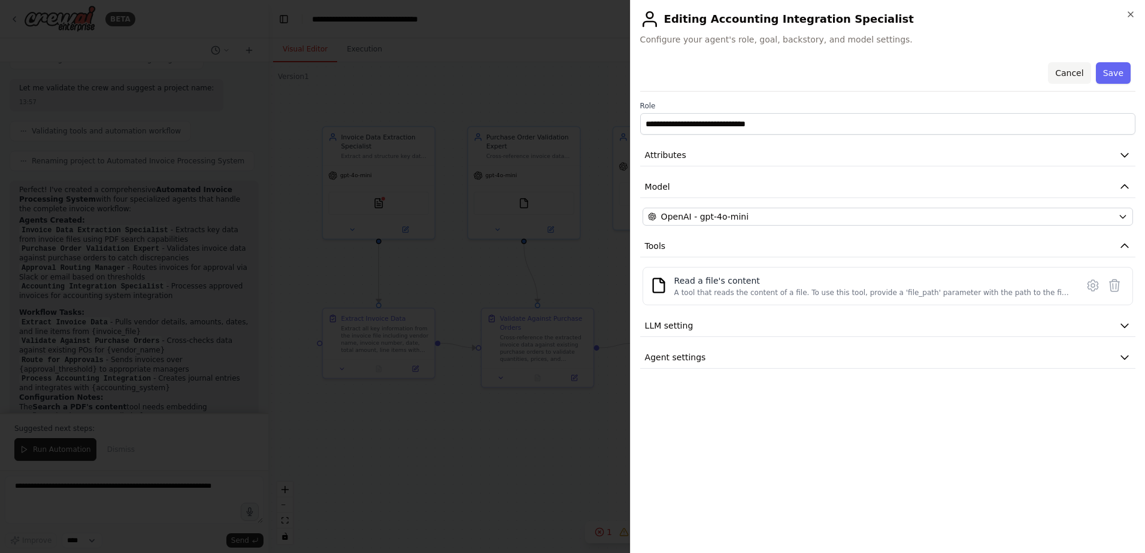
click at [1070, 77] on button "Cancel" at bounding box center [1069, 73] width 43 height 22
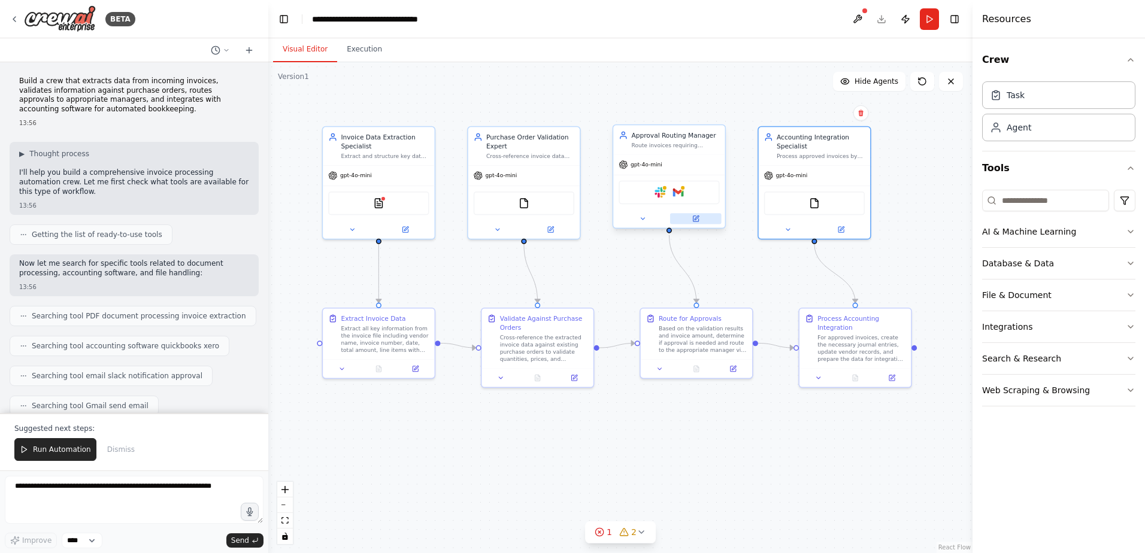
click at [698, 222] on icon at bounding box center [695, 218] width 7 height 7
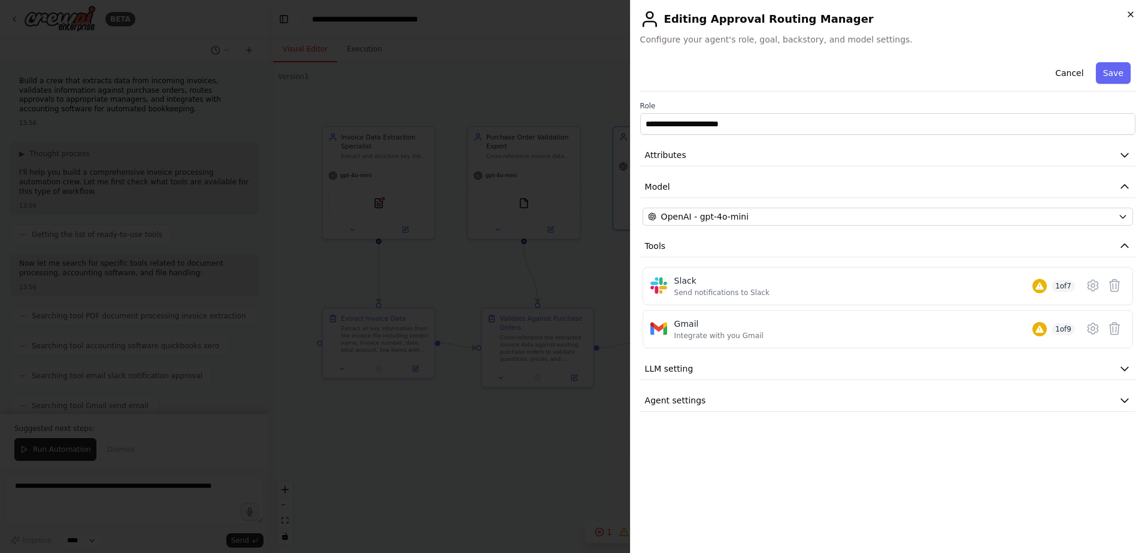
click at [1134, 17] on icon "button" at bounding box center [1131, 15] width 10 height 10
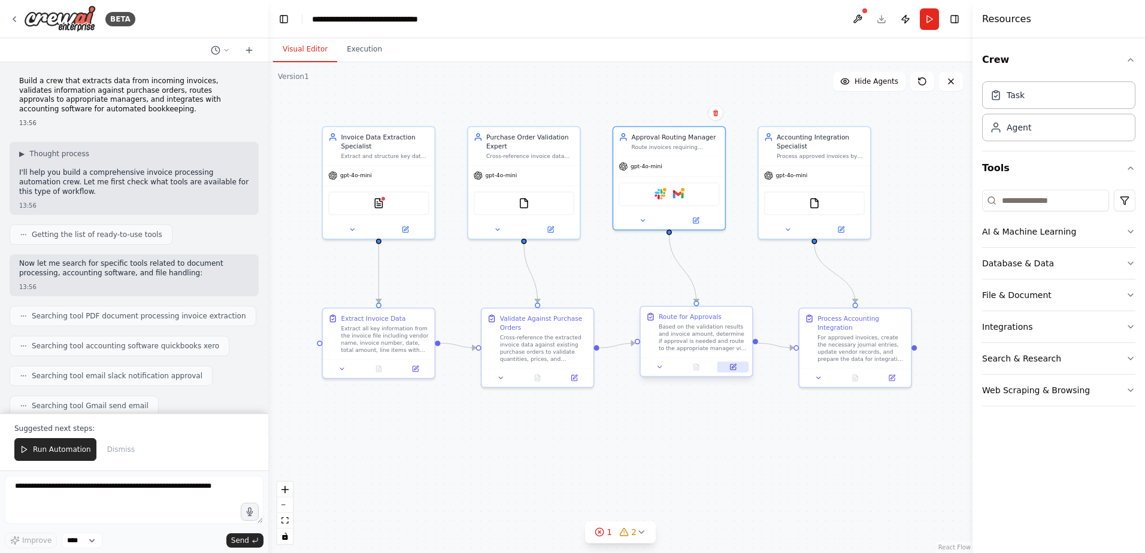
click at [731, 368] on icon at bounding box center [732, 367] width 5 height 5
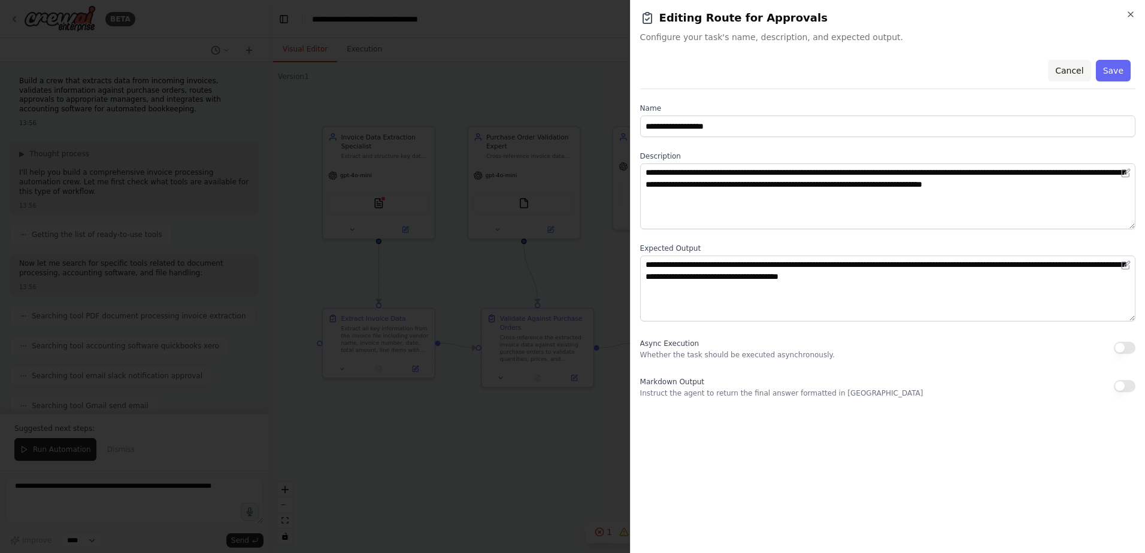
click at [1068, 70] on button "Cancel" at bounding box center [1069, 71] width 43 height 22
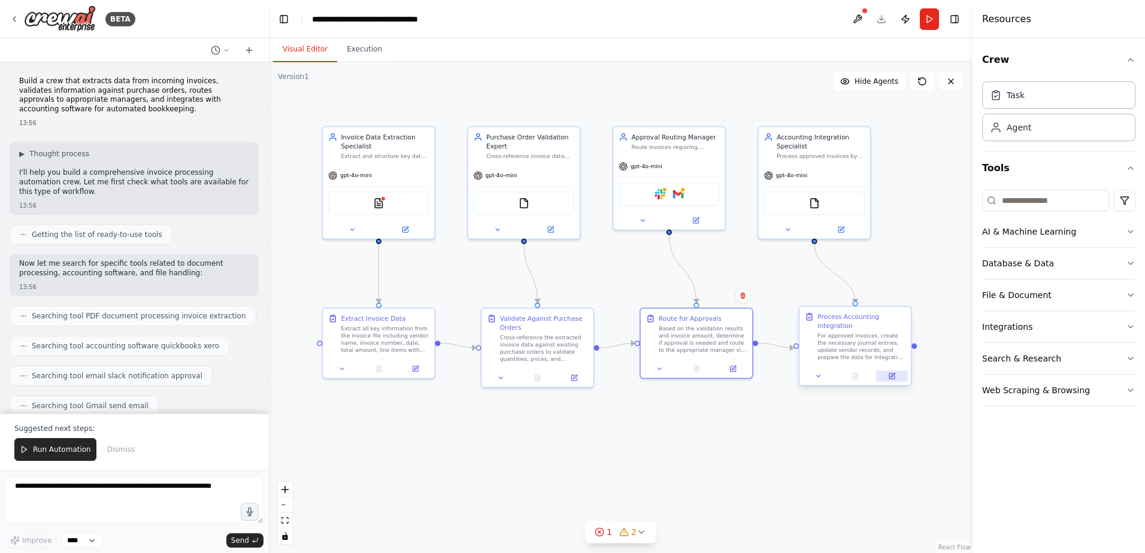
click at [892, 376] on icon at bounding box center [893, 375] width 4 height 4
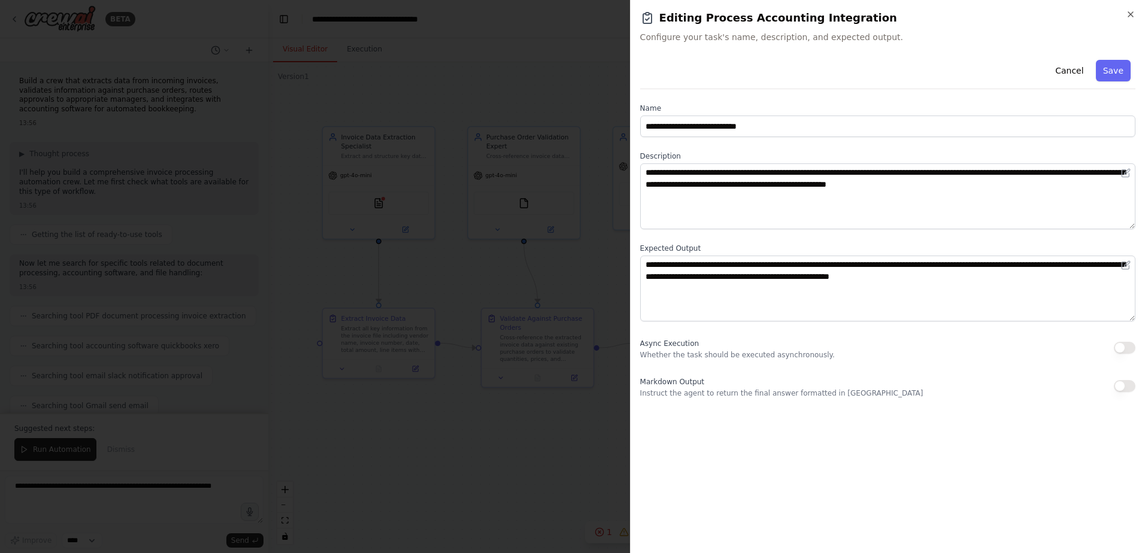
click at [1135, 16] on div "**********" at bounding box center [887, 276] width 515 height 553
click at [1071, 71] on button "Cancel" at bounding box center [1069, 71] width 43 height 22
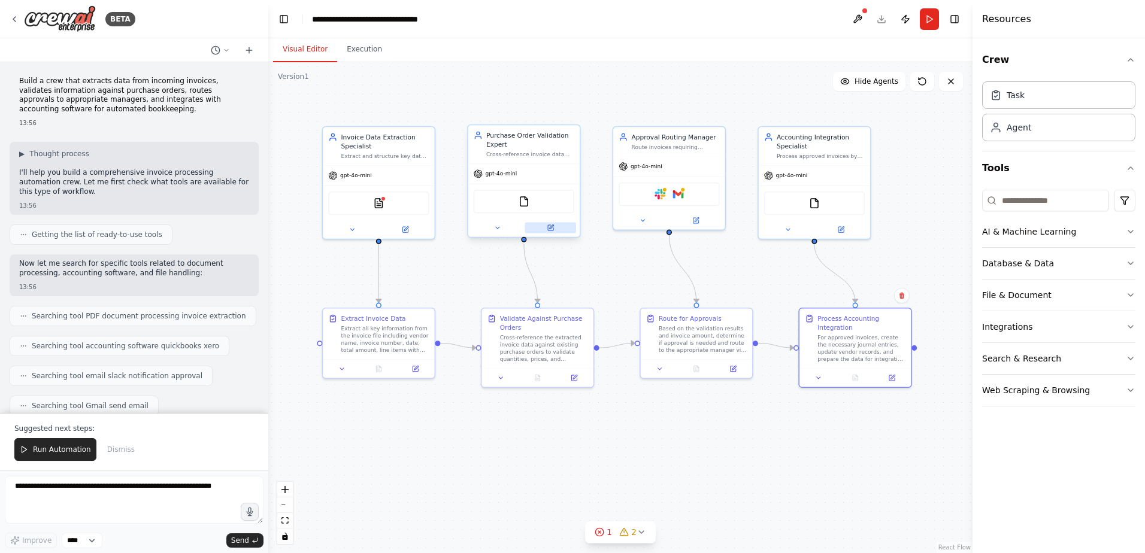
click at [552, 230] on icon at bounding box center [550, 227] width 5 height 5
